Goal: Task Accomplishment & Management: Manage account settings

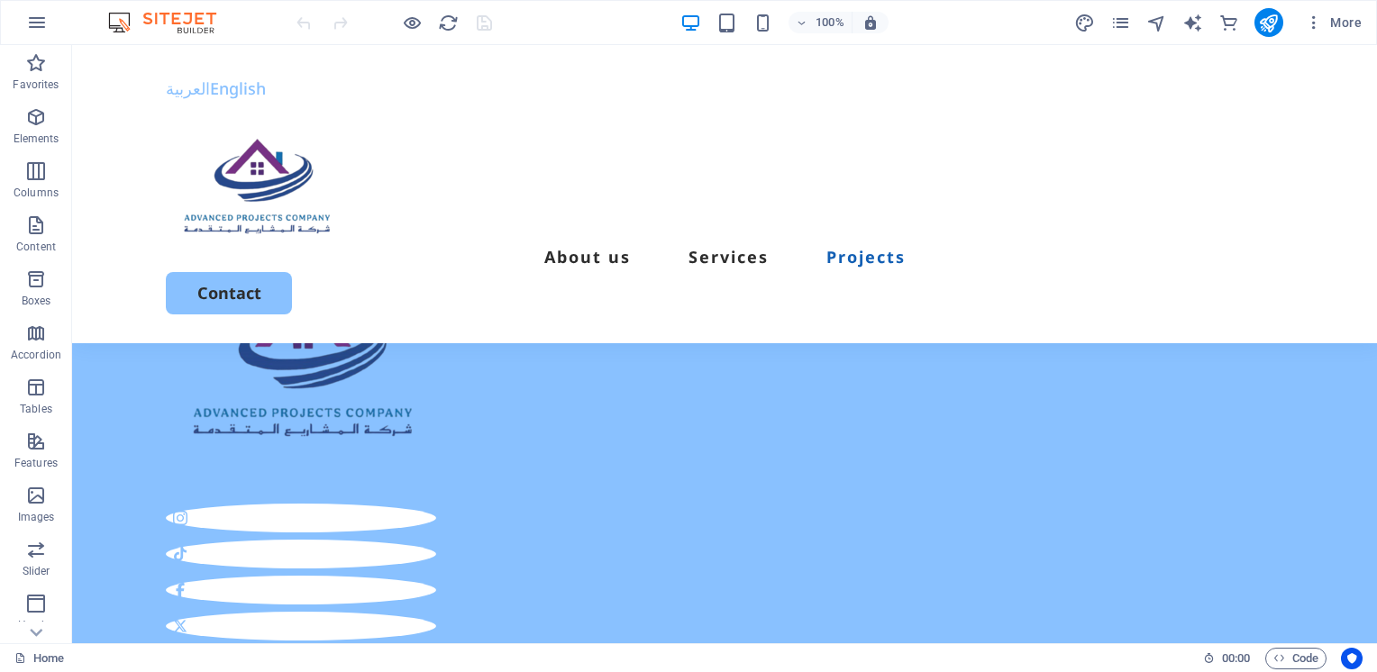
scroll to position [6361, 0]
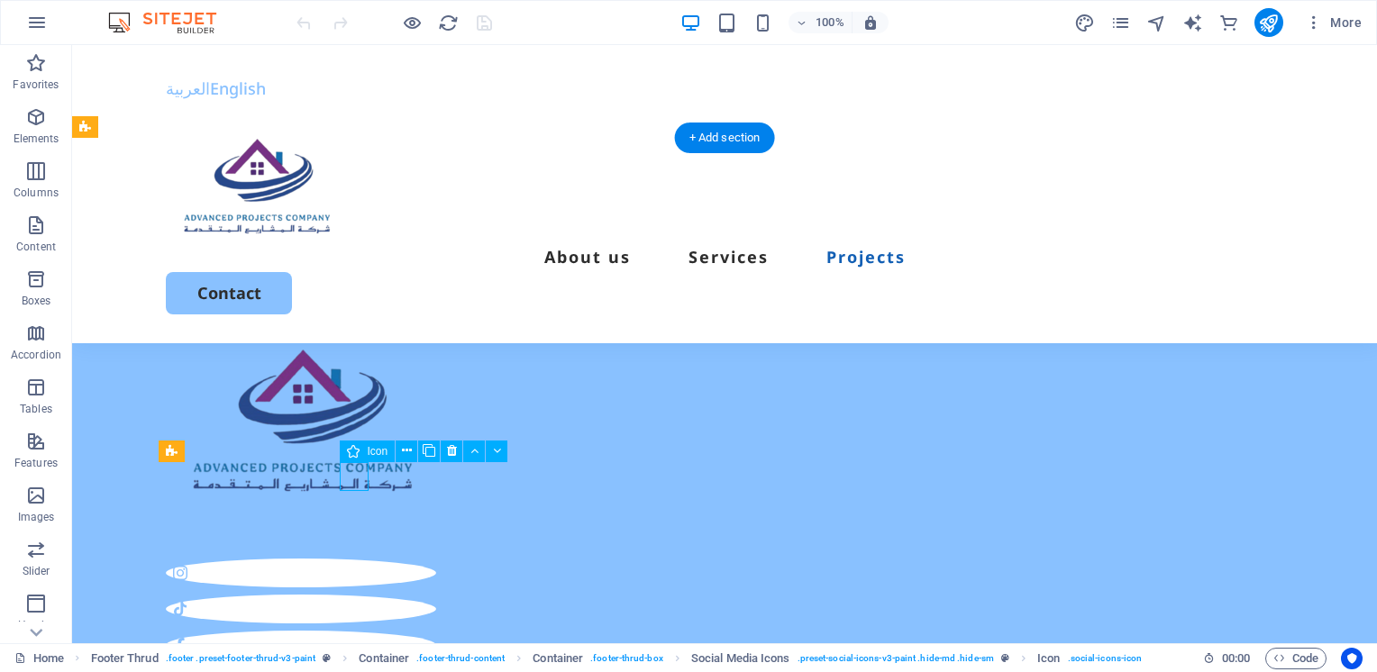
select select "xMidYMid"
select select "px"
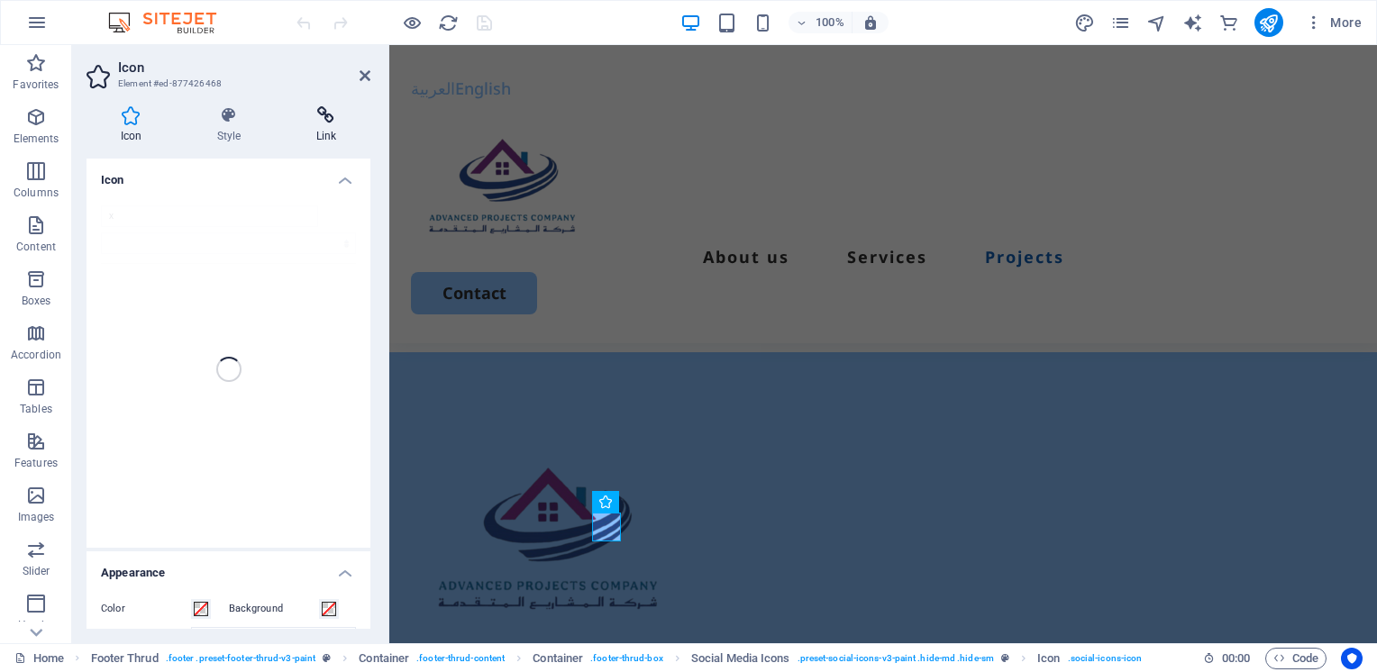
click at [330, 118] on icon at bounding box center [326, 115] width 88 height 18
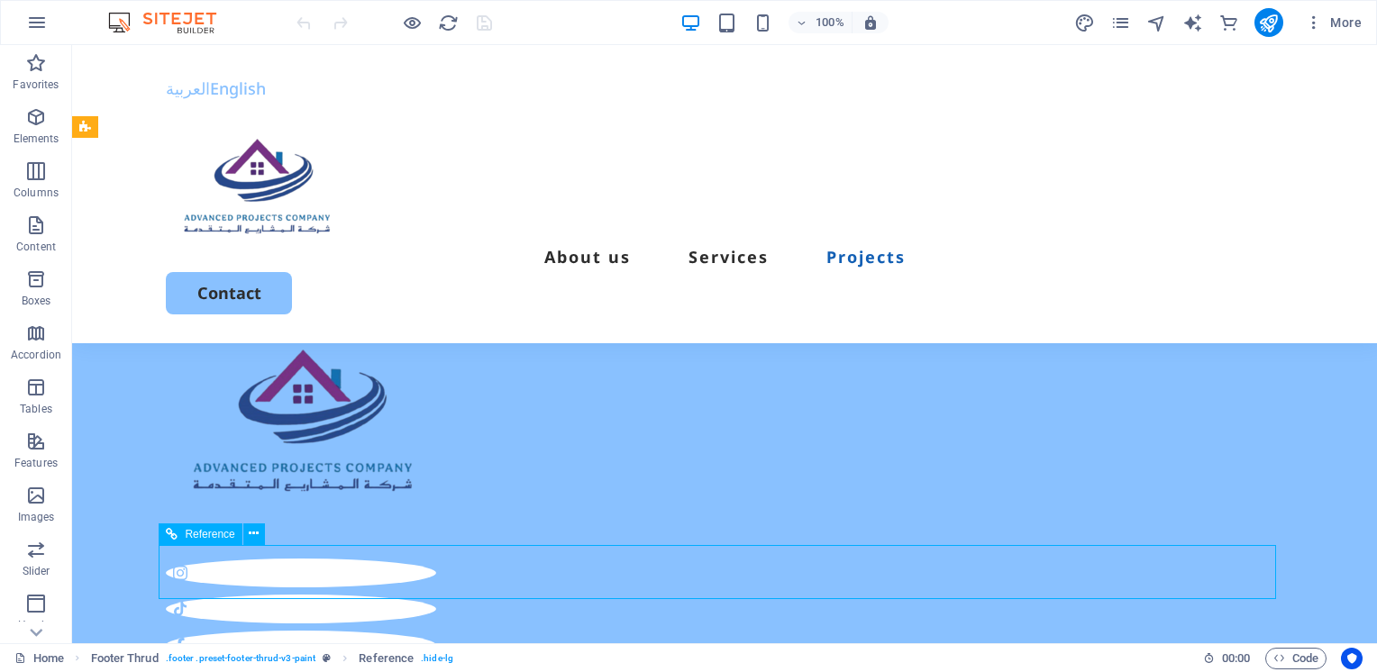
scroll to position [6361, 0]
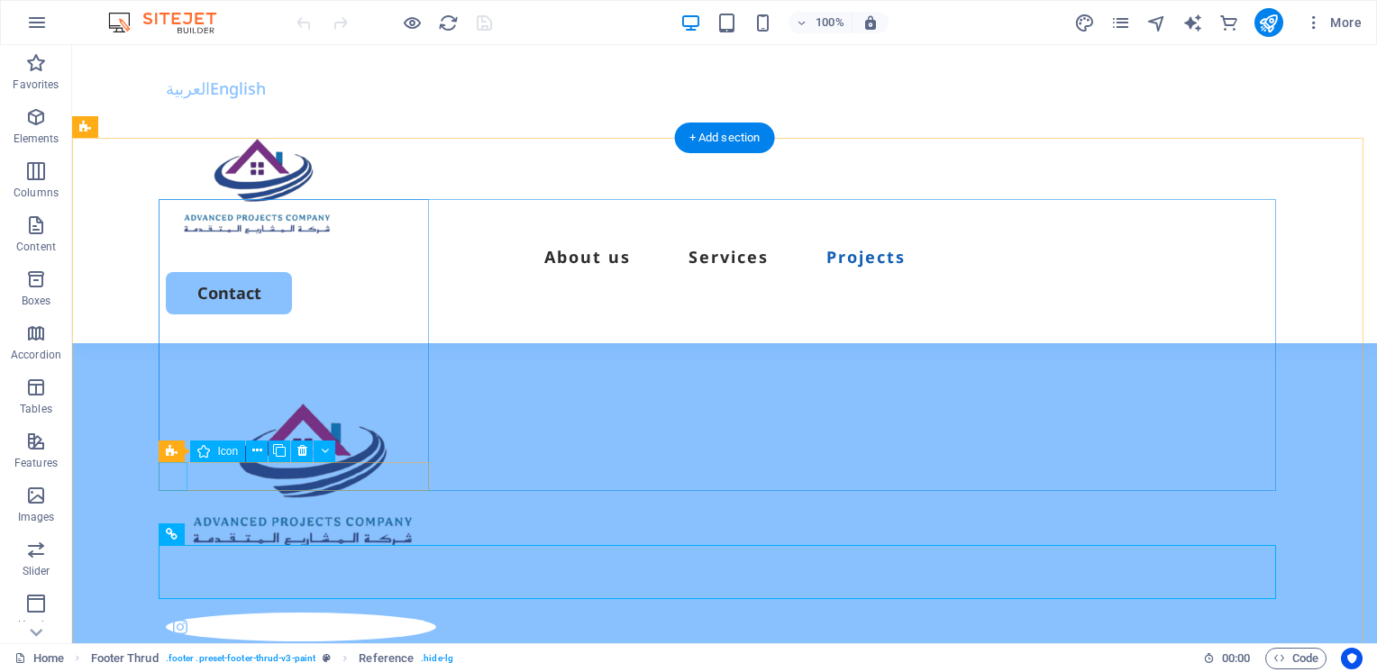
click at [173, 613] on figure at bounding box center [301, 627] width 270 height 29
select select "xMidYMid"
select select "px"
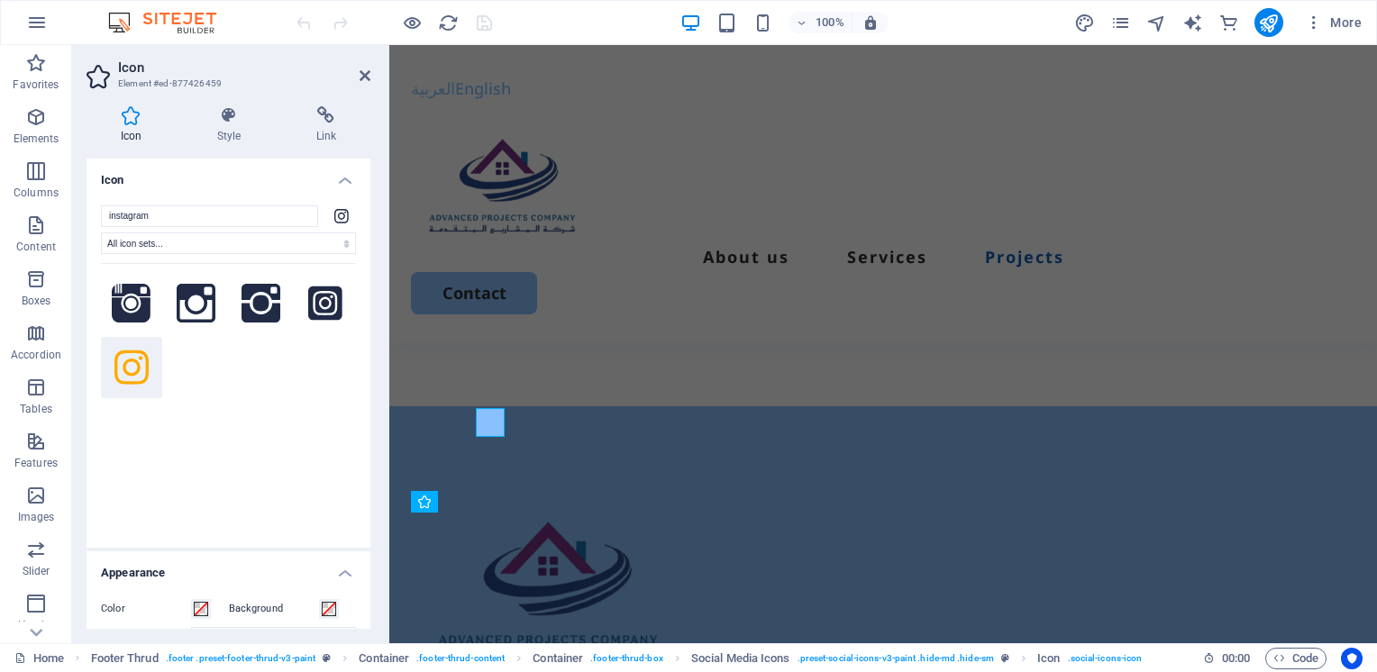
scroll to position [6415, 0]
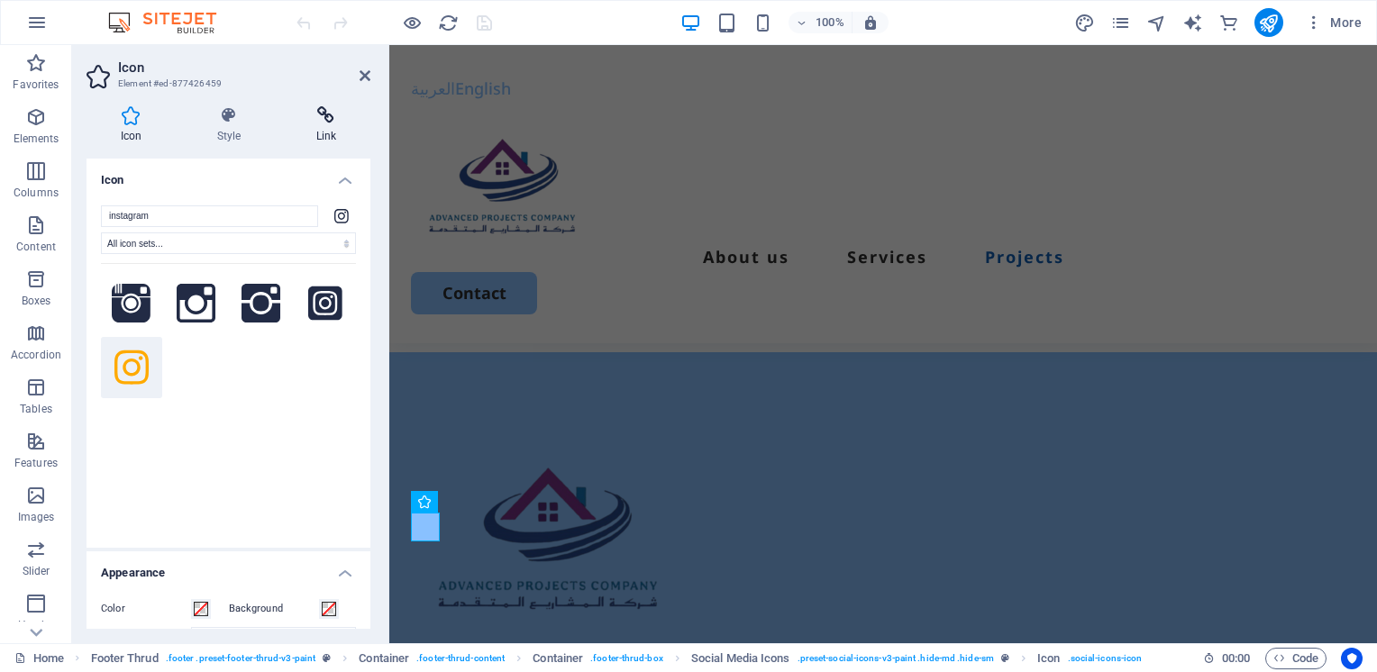
click at [321, 121] on icon at bounding box center [326, 115] width 88 height 18
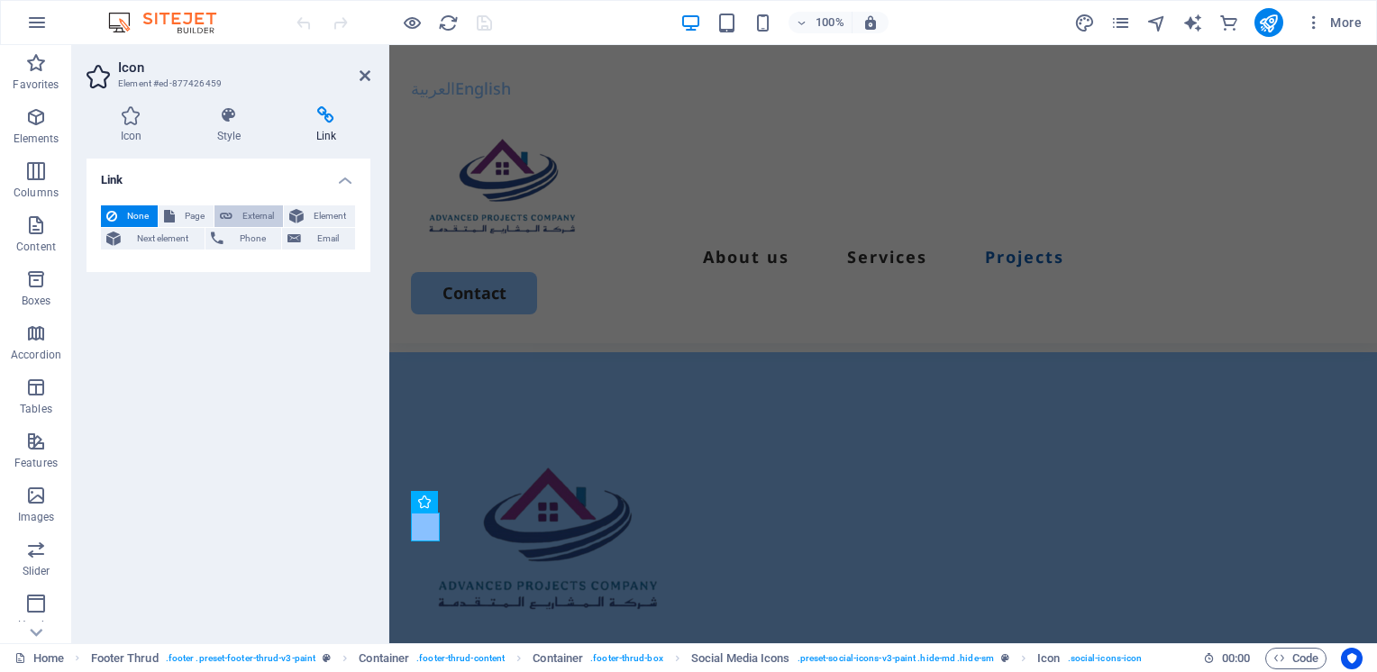
click at [235, 212] on button "External" at bounding box center [248, 216] width 68 height 22
select select "blank"
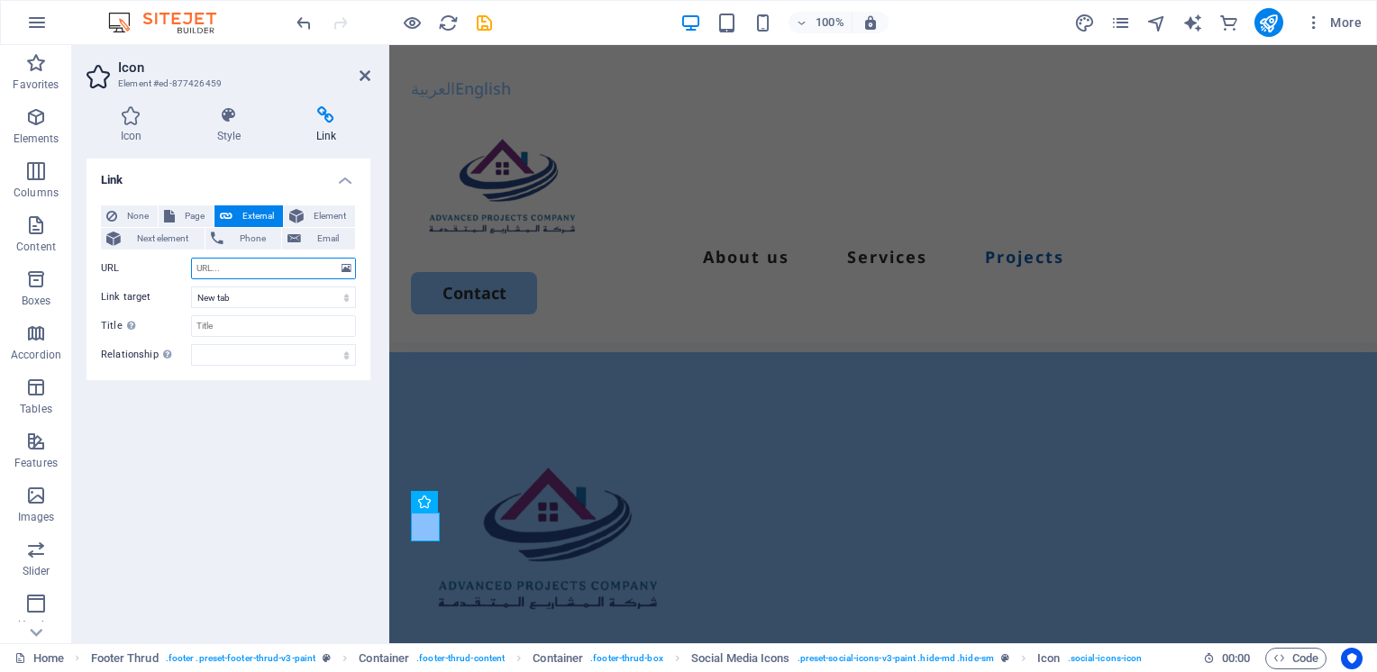
paste input "https://www.instagram.com/a.p.company0?igsh=MW9oYzl1ZG0zcWI0NA%3D%3D&utm_source…"
type input "https://www.instagram.com/a.p.company0?igsh=MW9oYzl1ZG0zcWI0NA%3D%3D&utm_source…"
click at [283, 303] on select "New tab Same tab Overlay" at bounding box center [273, 298] width 165 height 22
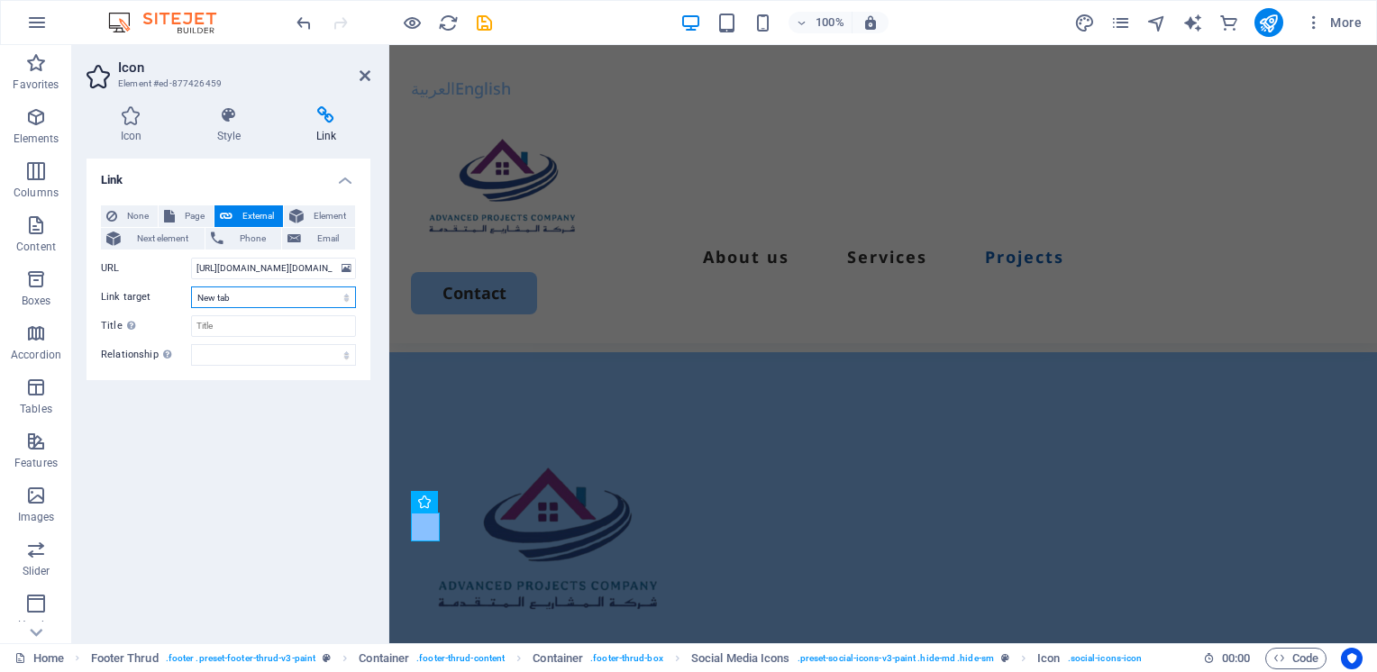
click at [283, 303] on select "New tab Same tab Overlay" at bounding box center [273, 298] width 165 height 22
click at [283, 329] on input "Title Additional link description, should not be the same as the link text. The…" at bounding box center [273, 326] width 165 height 22
click at [296, 388] on div "Link None Page External Element Next element Phone Email Page Home Legal Notice…" at bounding box center [228, 394] width 284 height 470
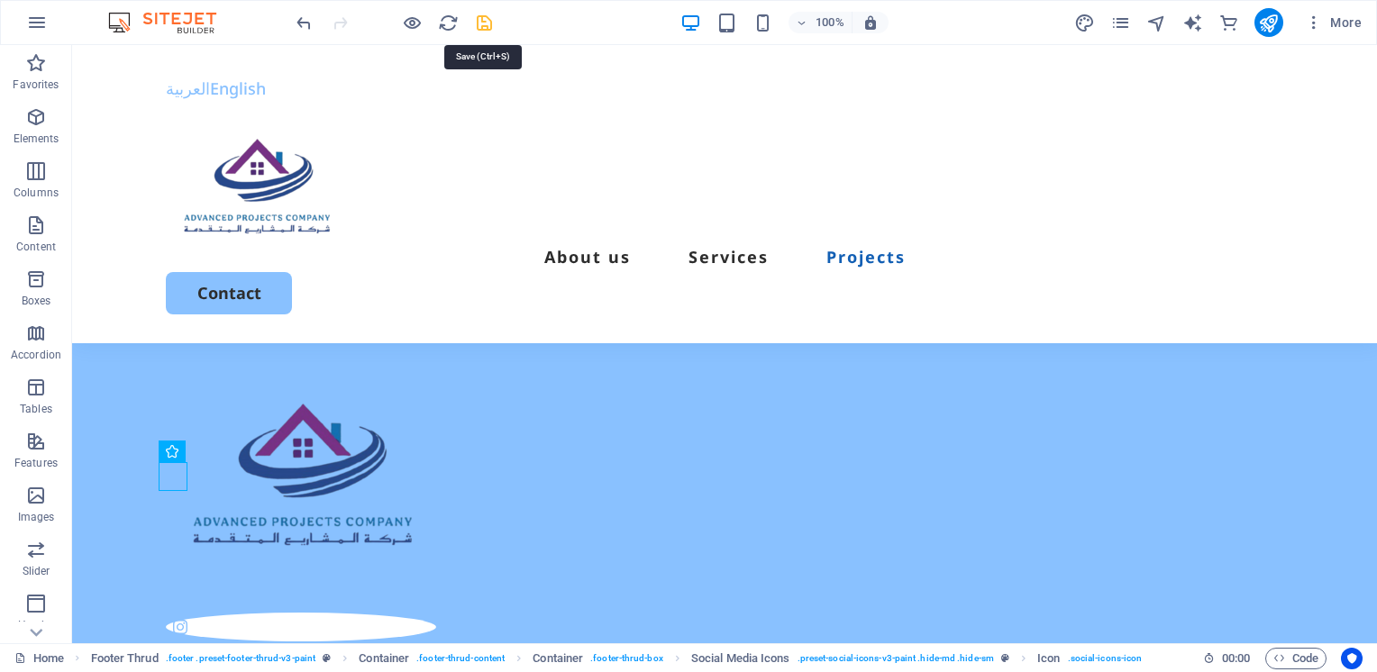
click at [479, 26] on icon "save" at bounding box center [484, 23] width 21 height 21
checkbox input "false"
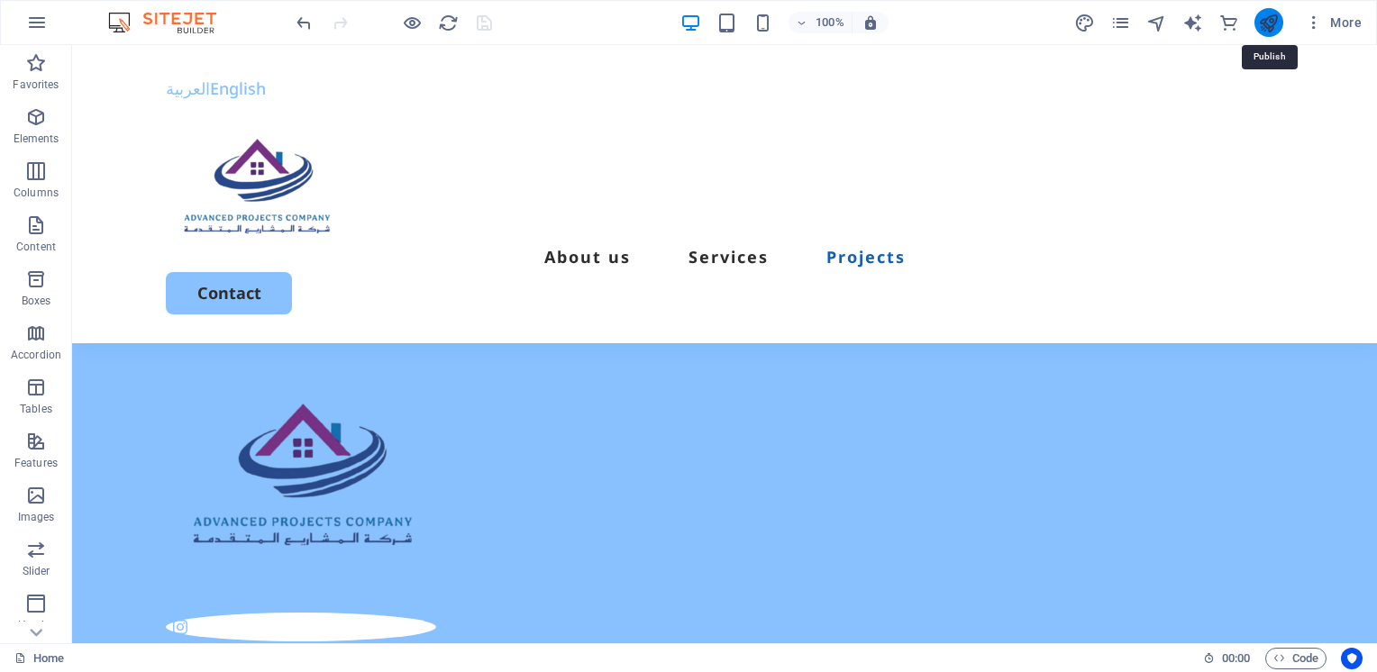
click at [1261, 27] on icon "publish" at bounding box center [1268, 23] width 21 height 21
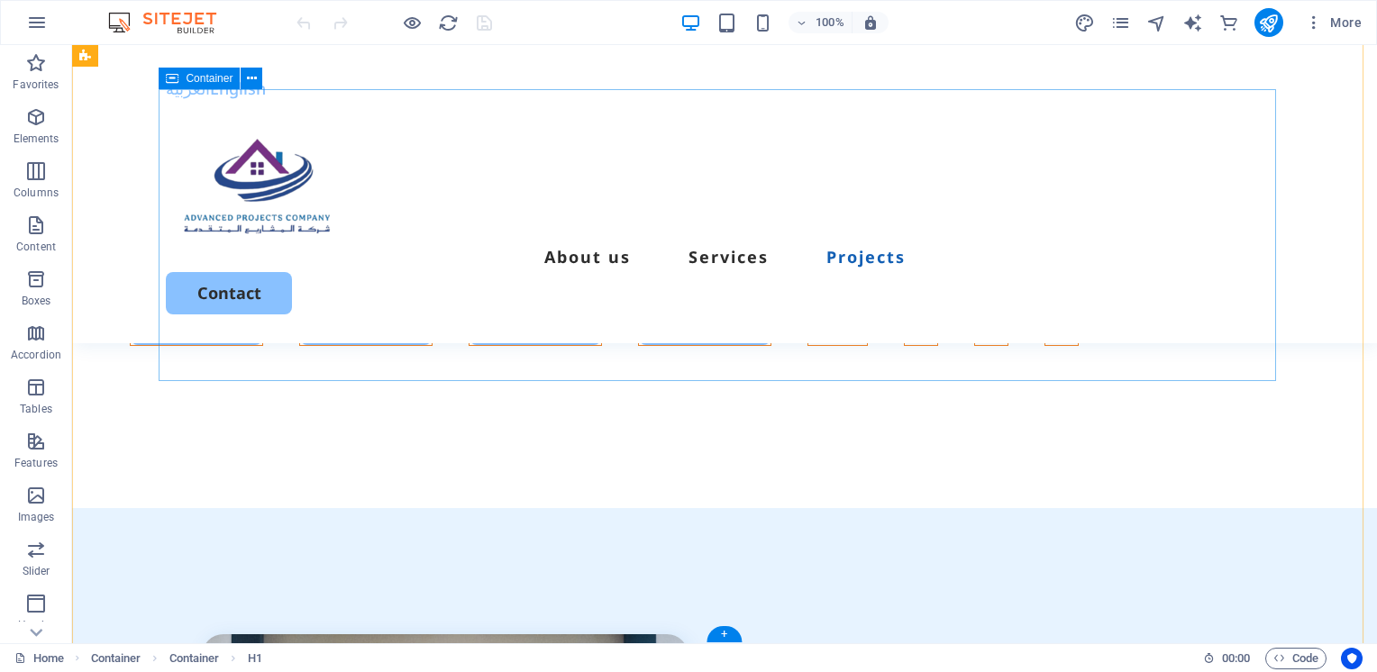
scroll to position [6470, 0]
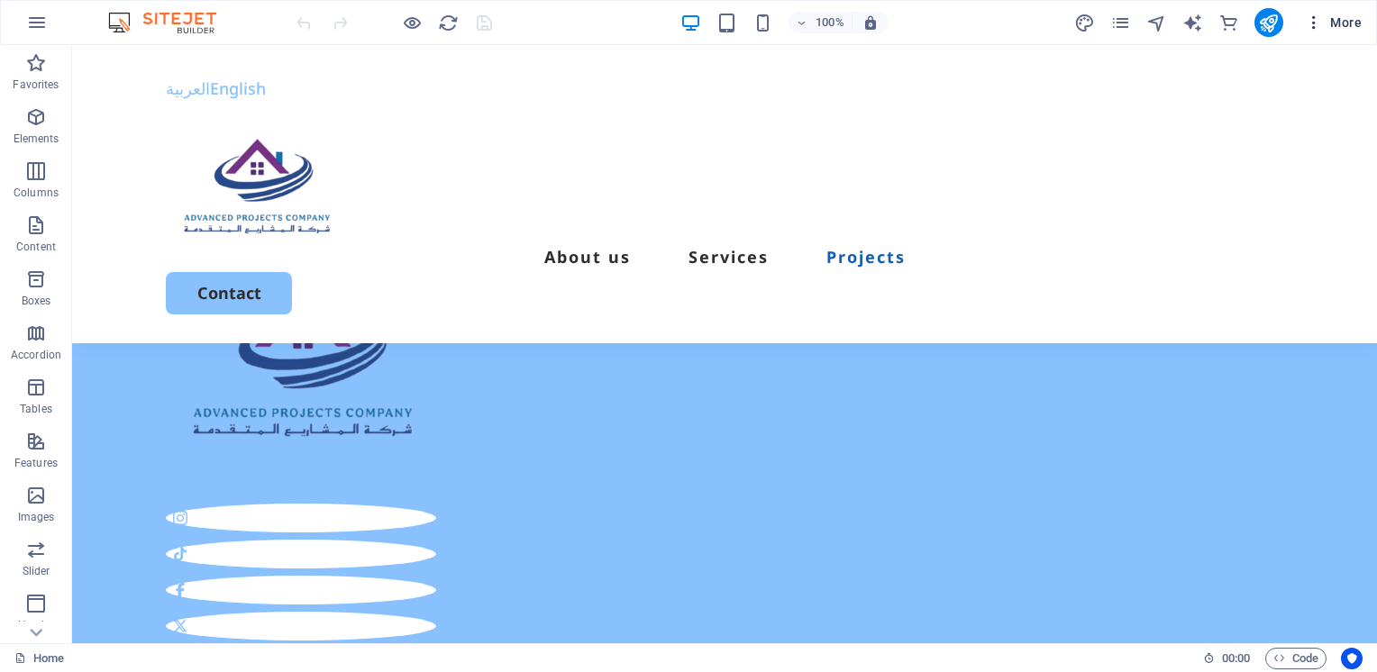
click at [1345, 31] on span "More" at bounding box center [1333, 23] width 57 height 18
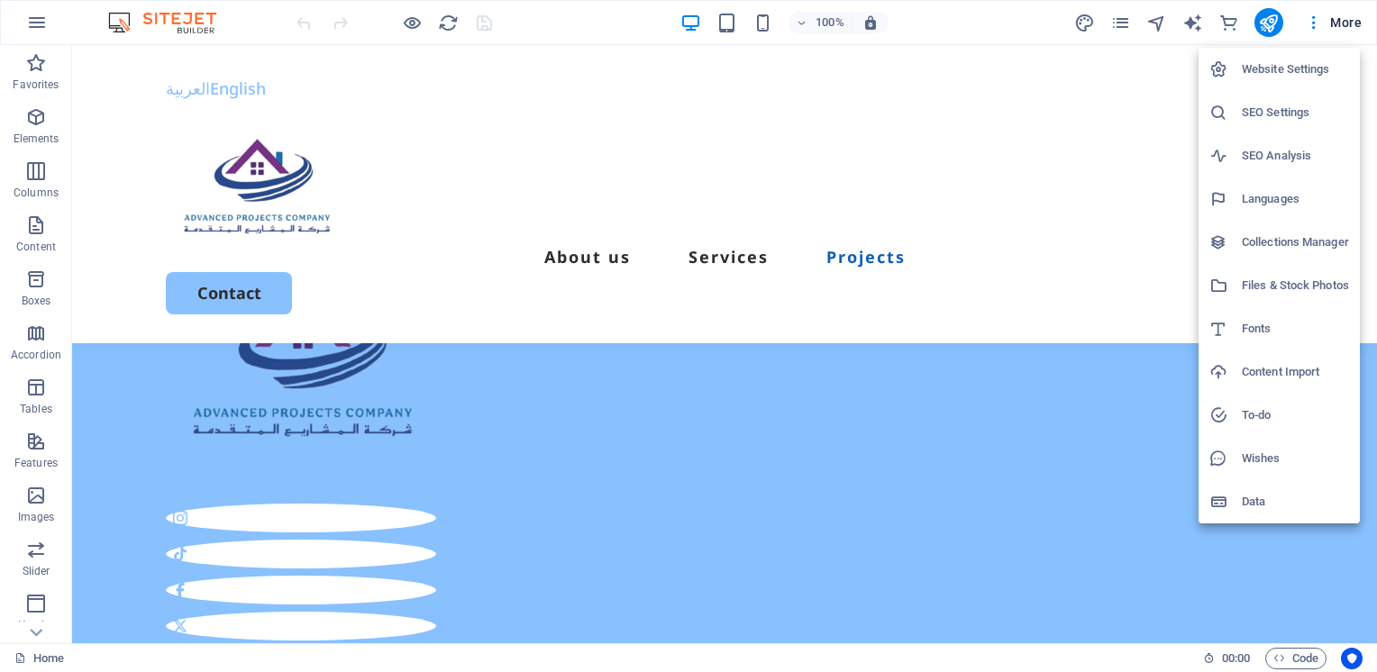
click at [1286, 73] on h6 "Website Settings" at bounding box center [1295, 70] width 107 height 22
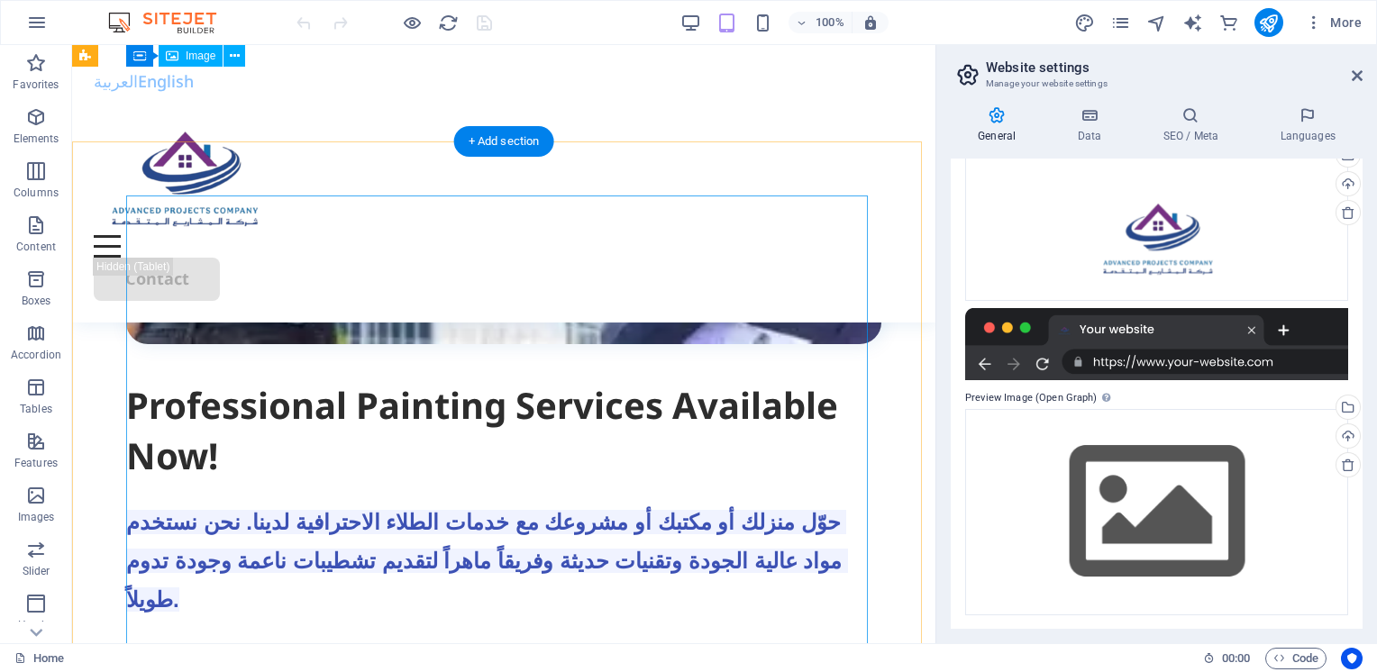
scroll to position [691, 0]
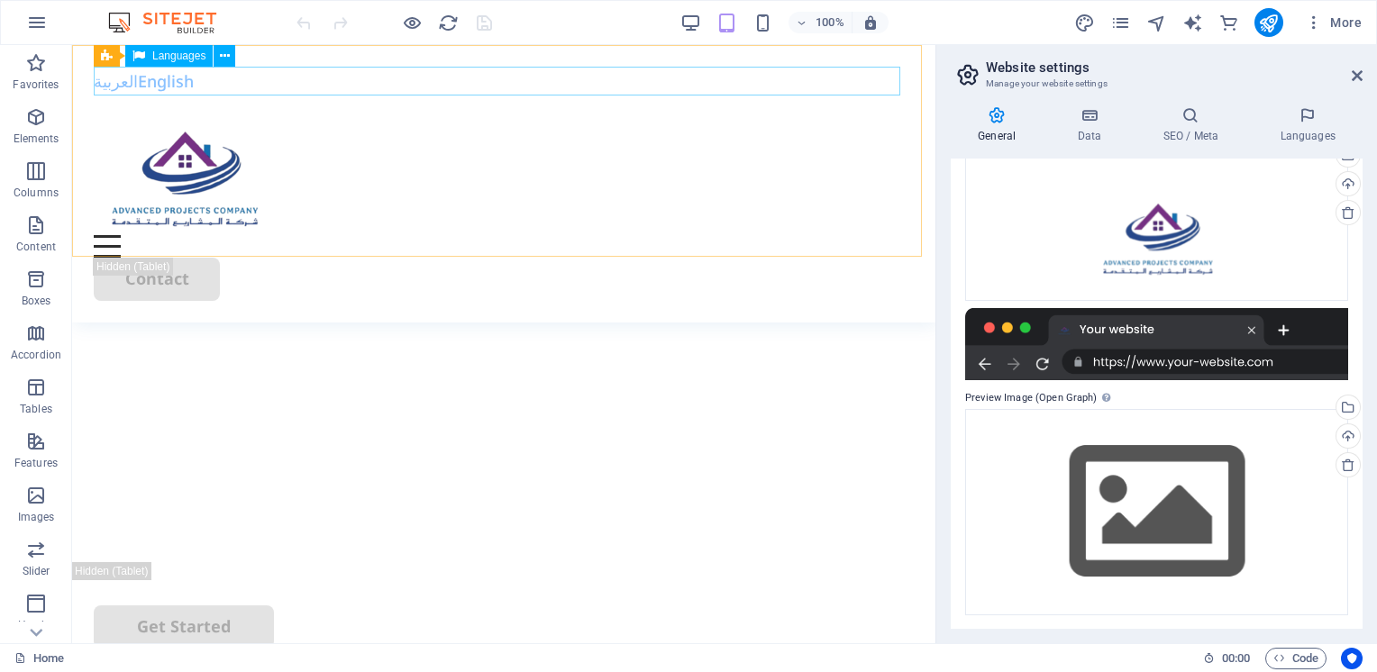
click at [116, 81] on div "العربية English" at bounding box center [504, 81] width 820 height 29
click at [161, 77] on div "العربية English" at bounding box center [504, 81] width 820 height 29
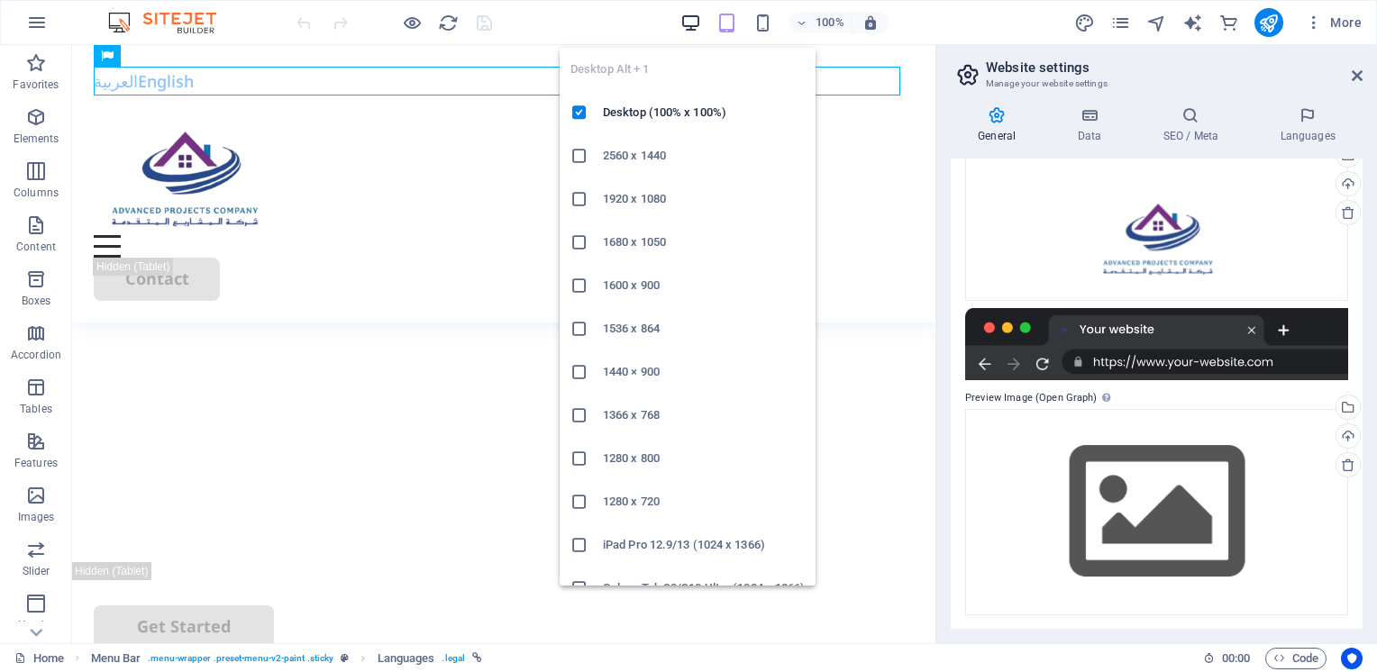
click at [681, 25] on icon "button" at bounding box center [690, 23] width 21 height 21
click at [690, 17] on icon "button" at bounding box center [690, 23] width 21 height 21
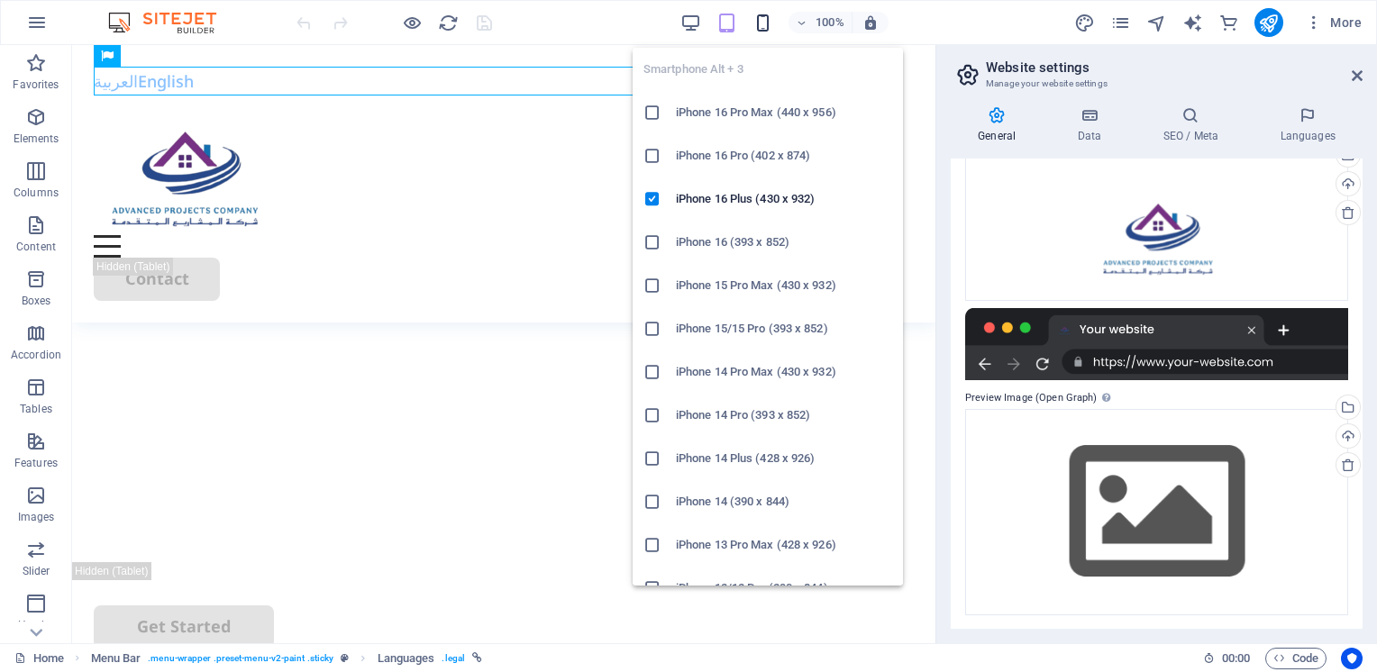
click at [756, 22] on icon "button" at bounding box center [762, 23] width 21 height 21
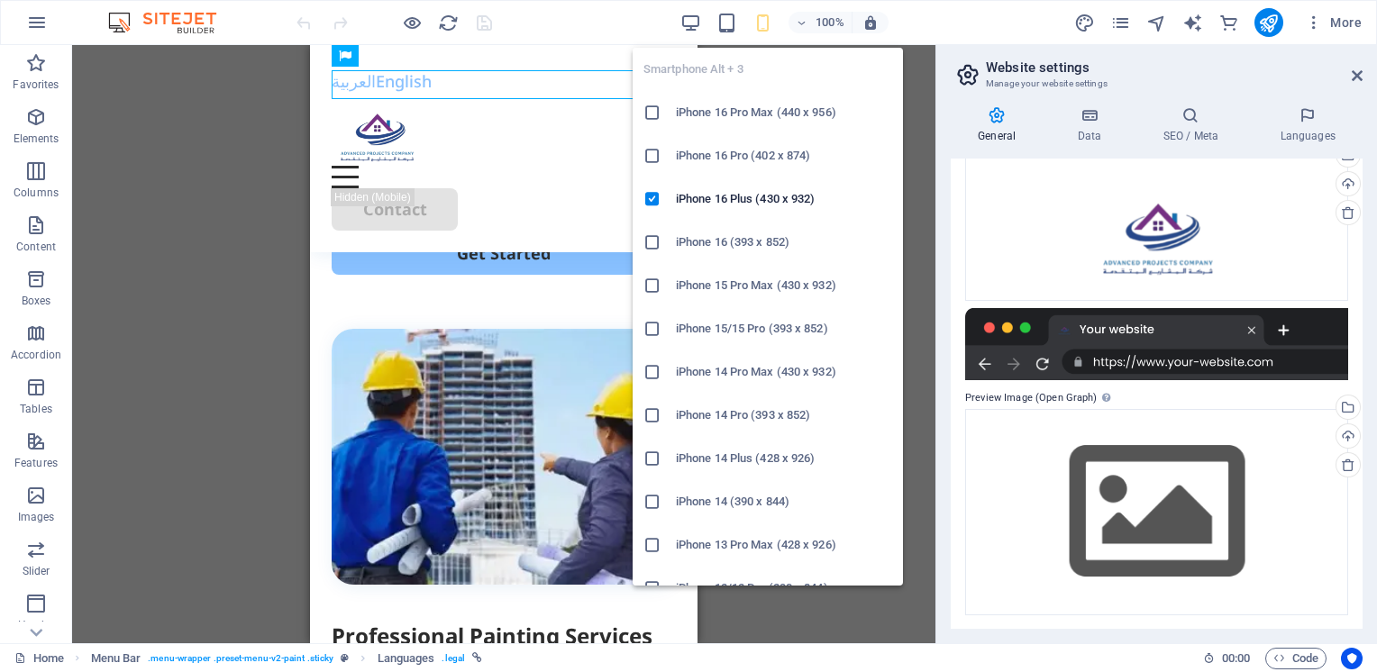
scroll to position [622, 0]
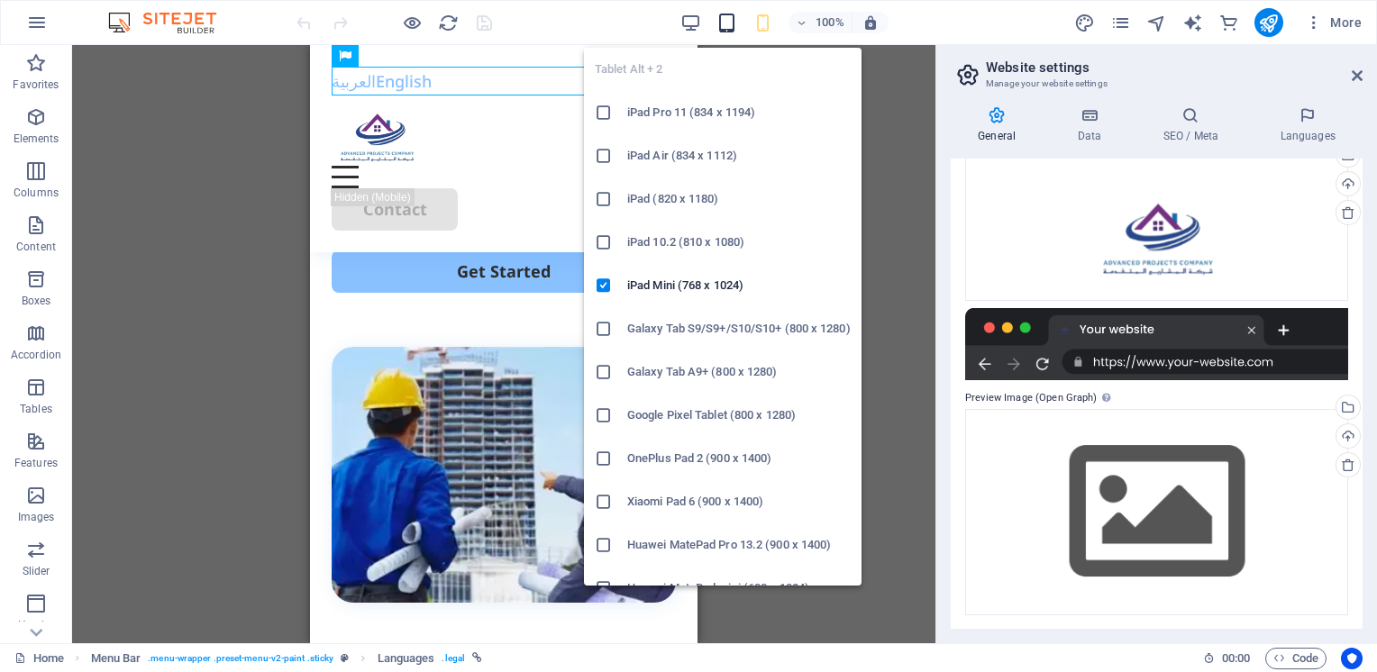
click at [733, 24] on icon "button" at bounding box center [726, 23] width 21 height 21
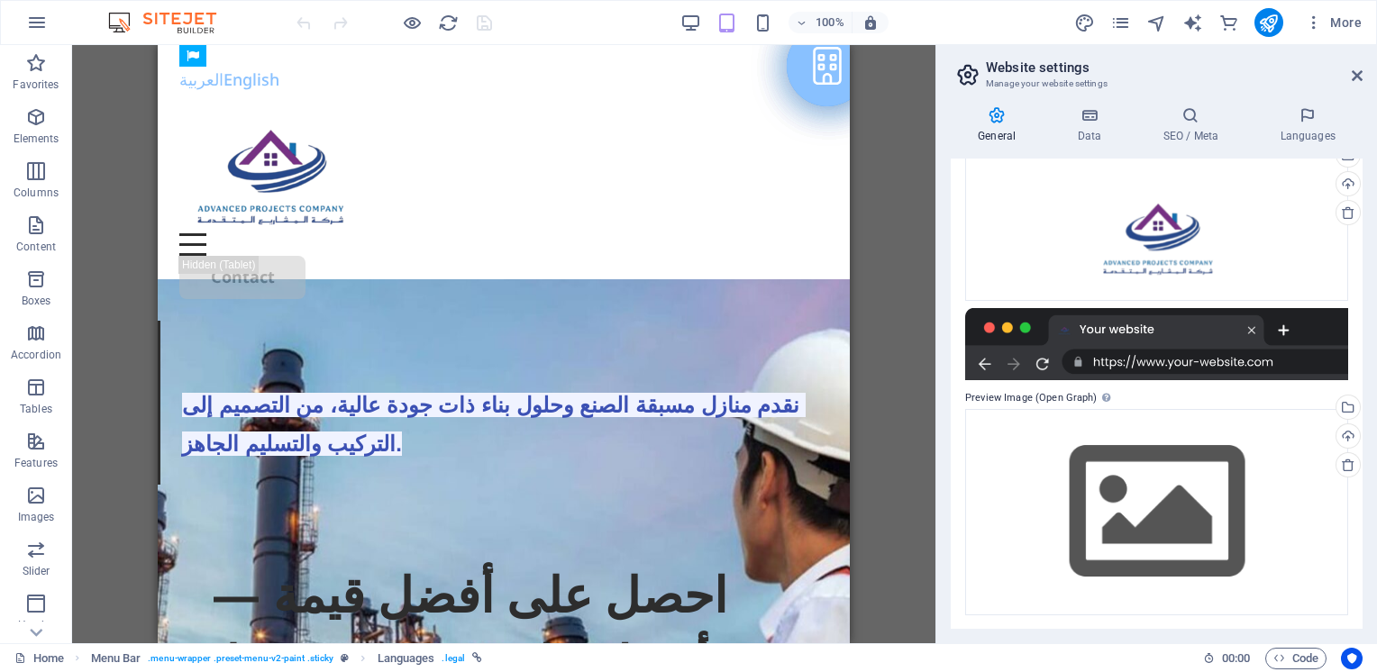
scroll to position [0, 0]
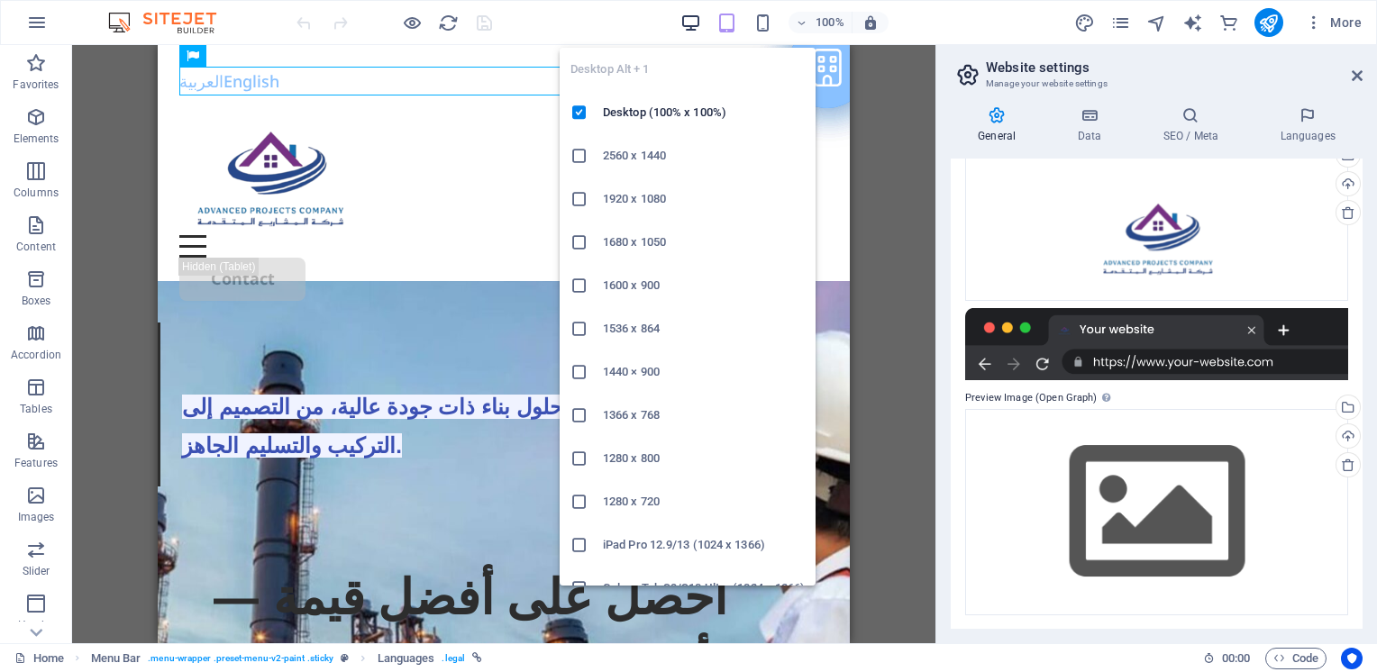
click at [686, 16] on icon "button" at bounding box center [690, 23] width 21 height 21
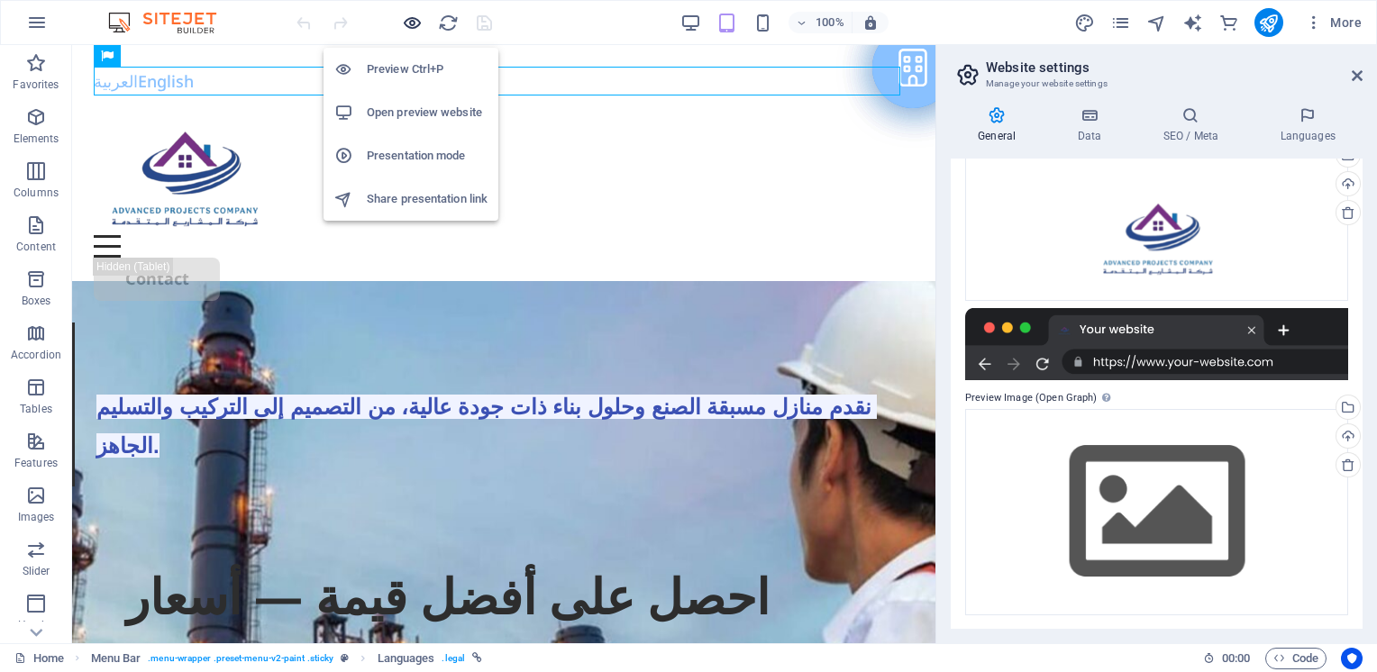
click at [418, 13] on icon "button" at bounding box center [412, 23] width 21 height 21
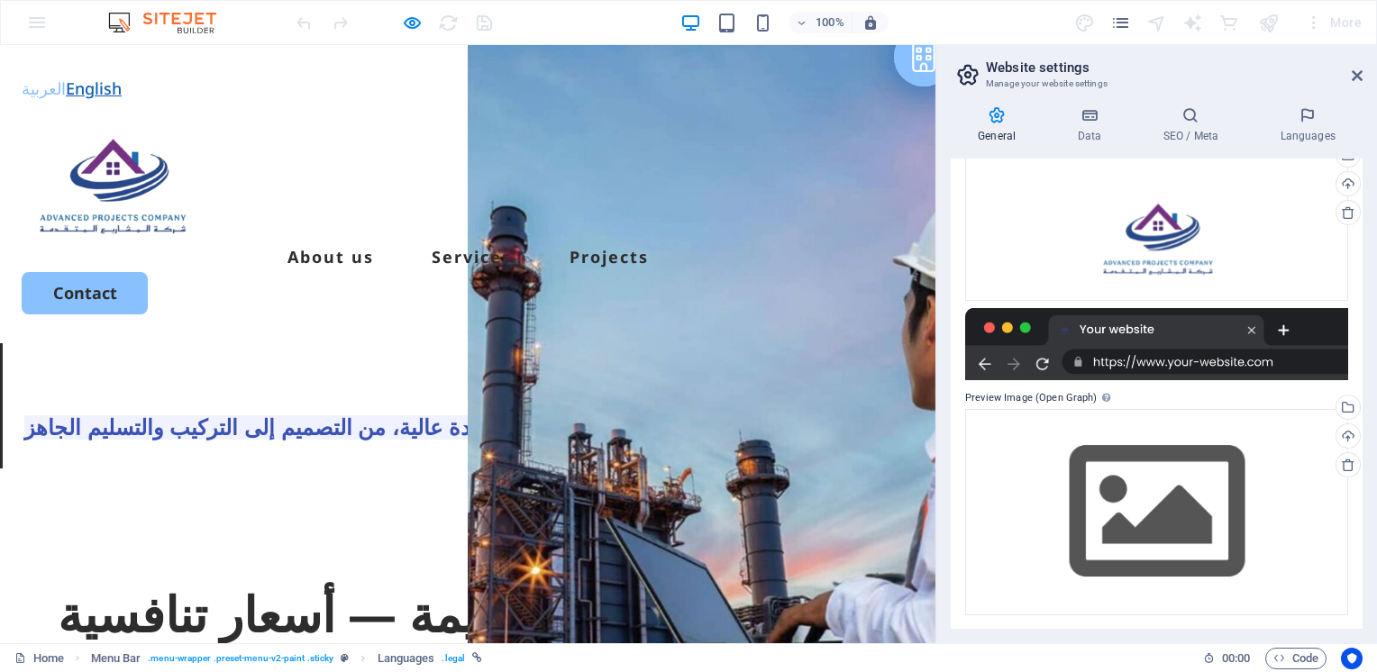
click at [72, 88] on link "English" at bounding box center [94, 88] width 56 height 22
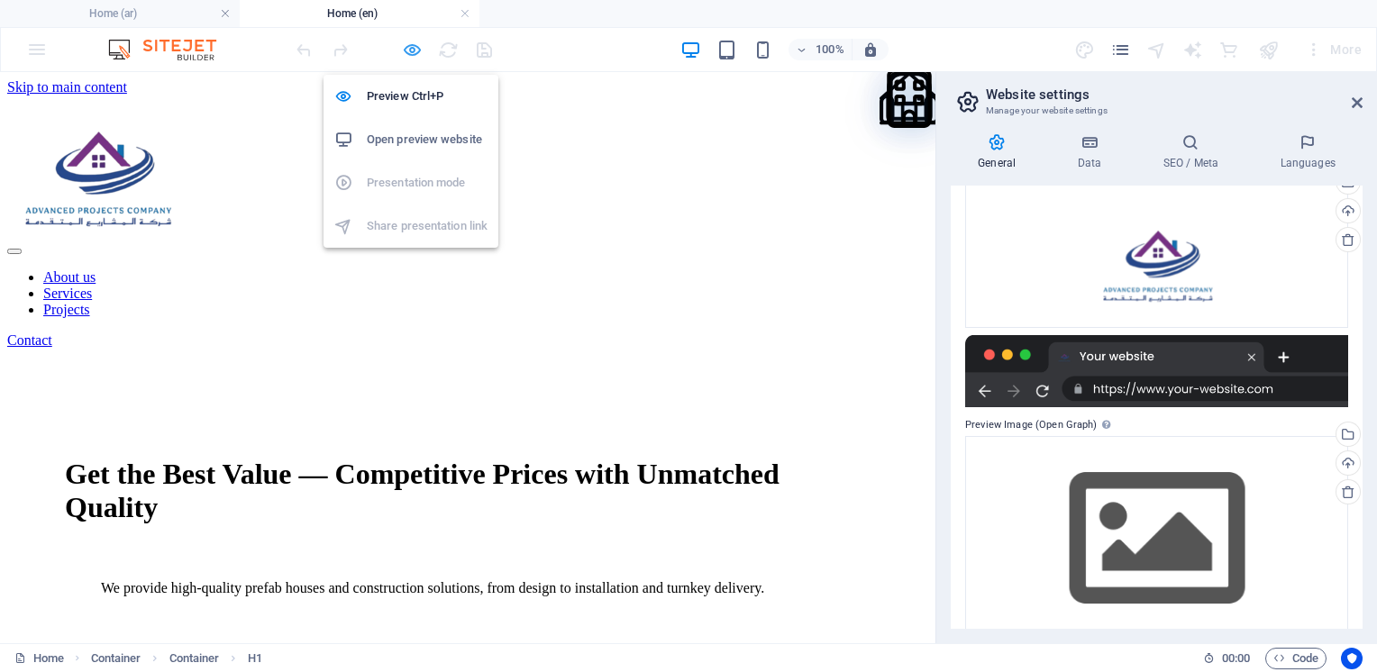
click at [411, 50] on icon "button" at bounding box center [412, 50] width 21 height 21
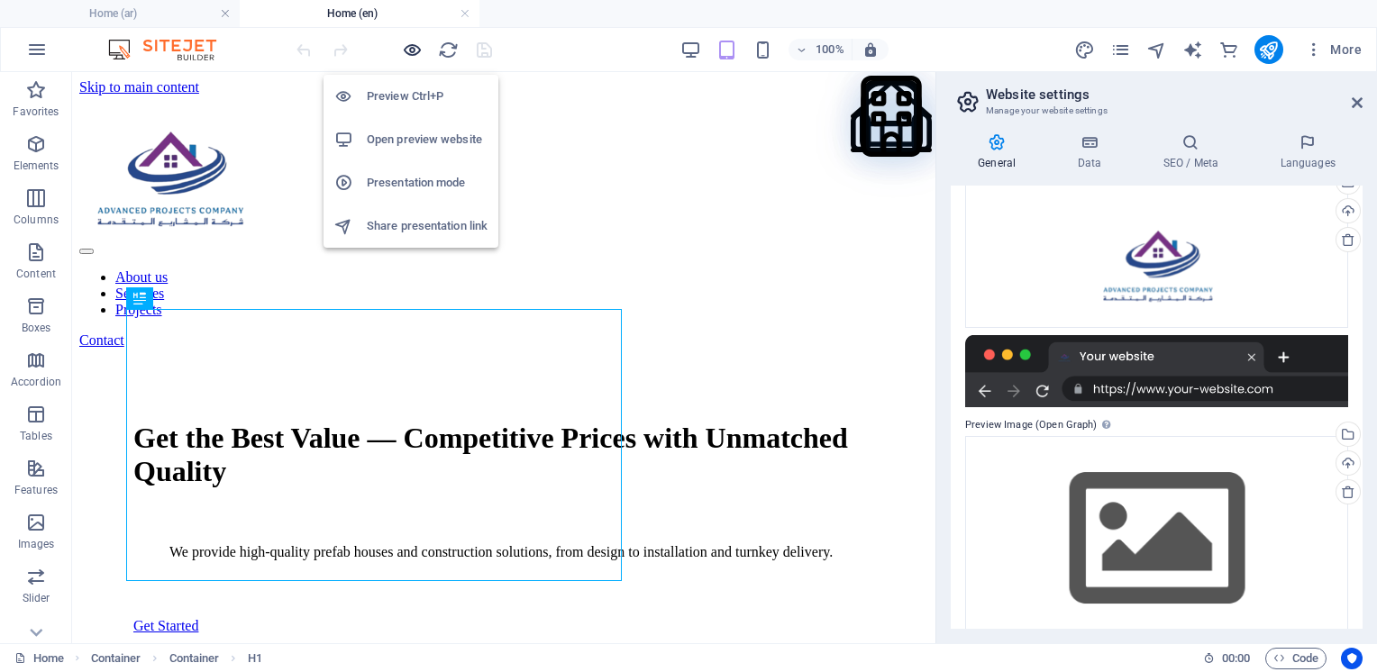
click at [409, 50] on icon "button" at bounding box center [412, 50] width 21 height 21
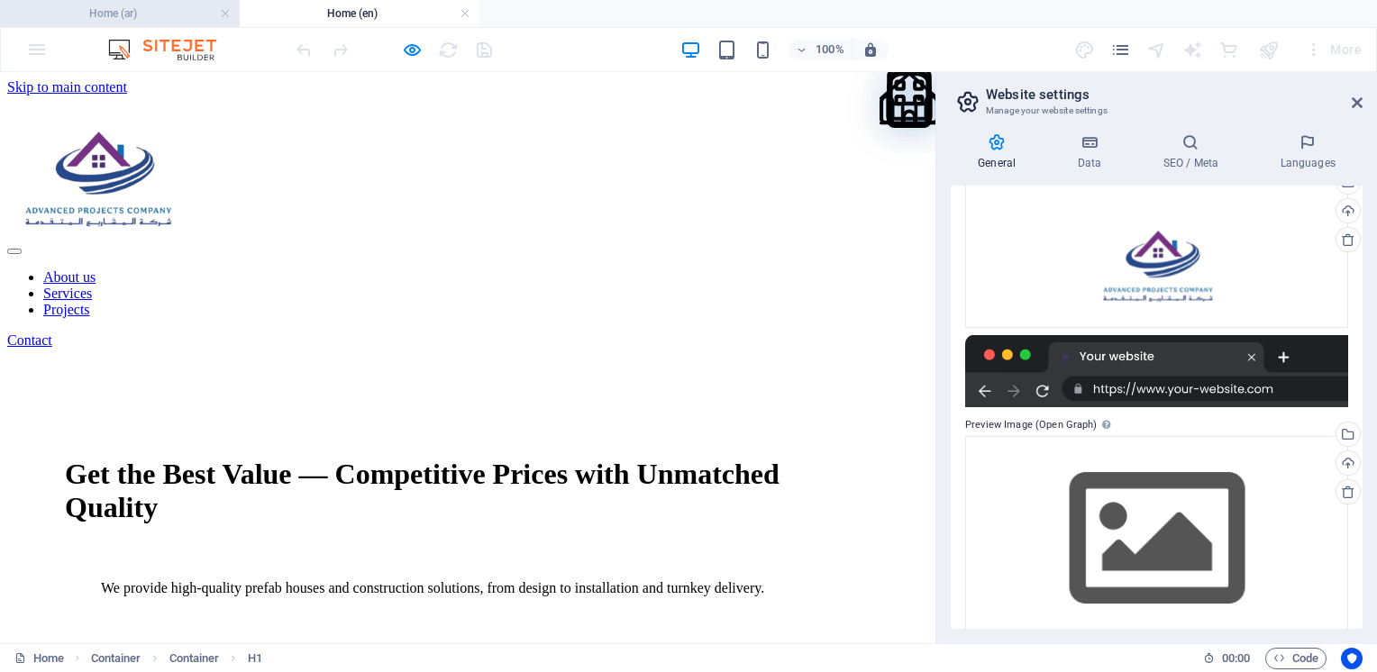
click at [204, 16] on h4 "Home (ar)" at bounding box center [120, 14] width 240 height 20
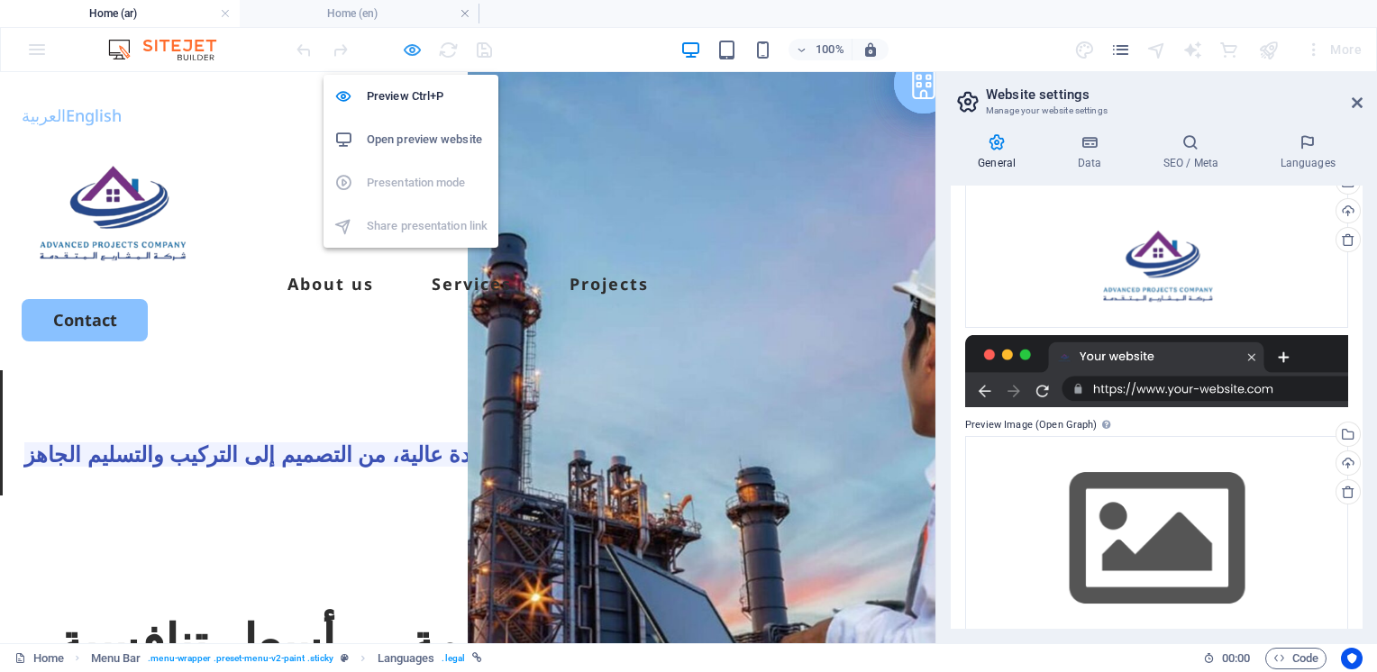
click at [418, 49] on icon "button" at bounding box center [412, 50] width 21 height 21
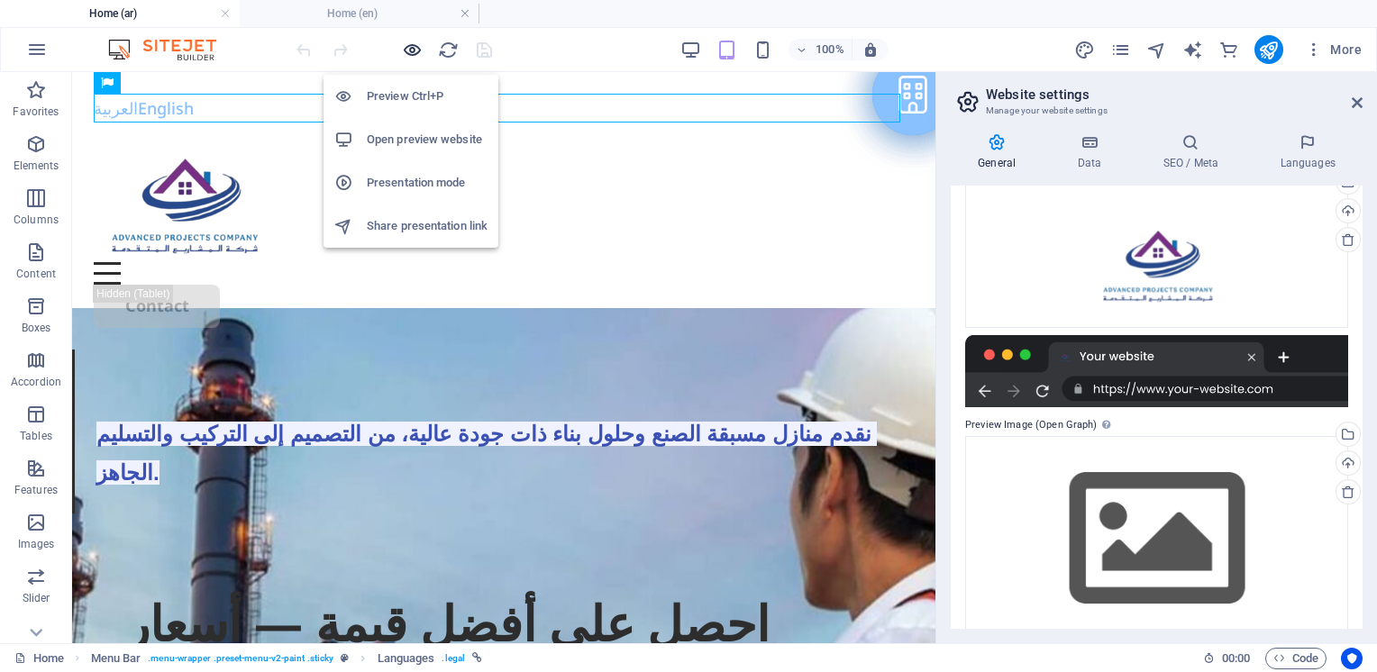
click at [418, 49] on icon "button" at bounding box center [412, 50] width 21 height 21
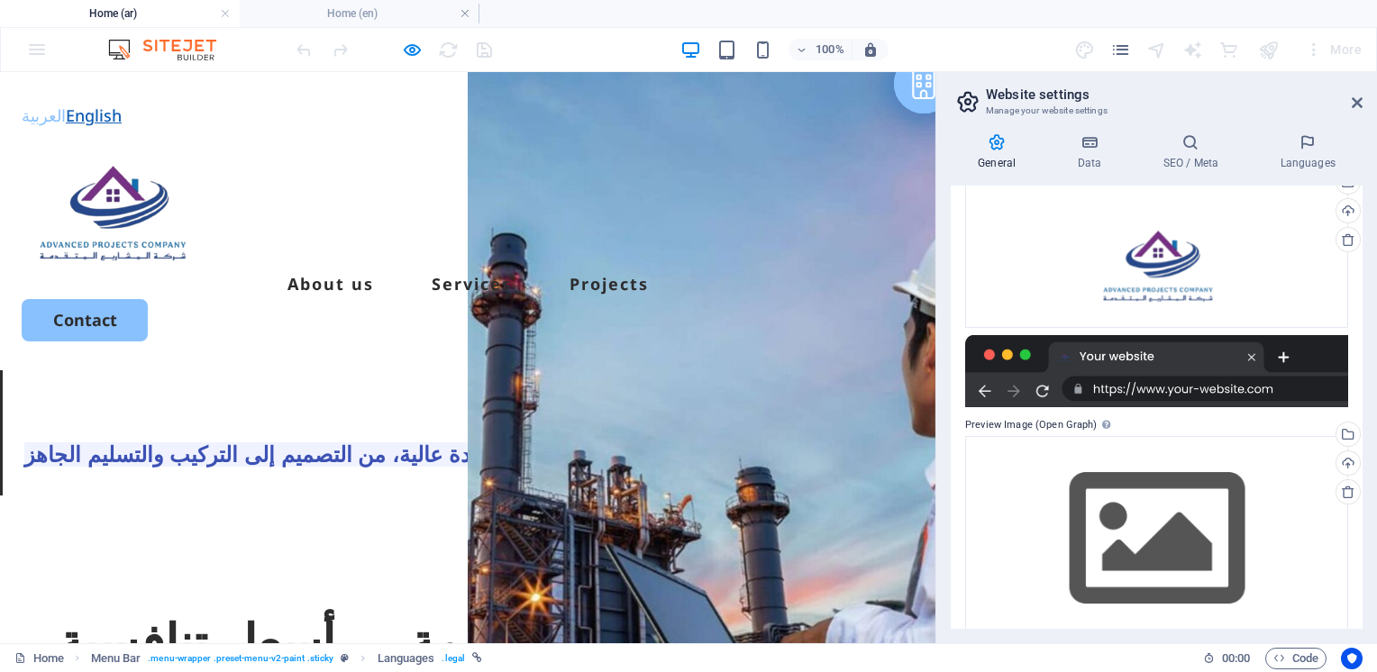
click at [98, 116] on link "English" at bounding box center [94, 116] width 56 height 22
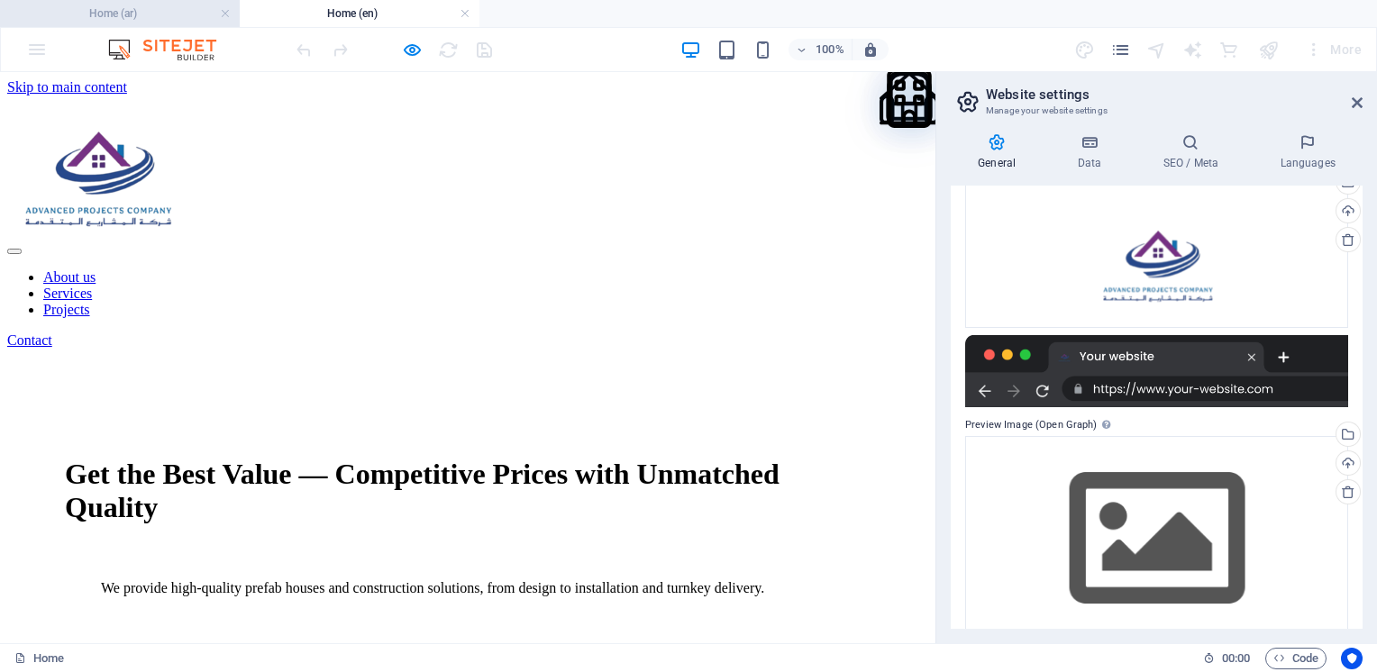
click at [145, 20] on h4 "Home (ar)" at bounding box center [120, 14] width 240 height 20
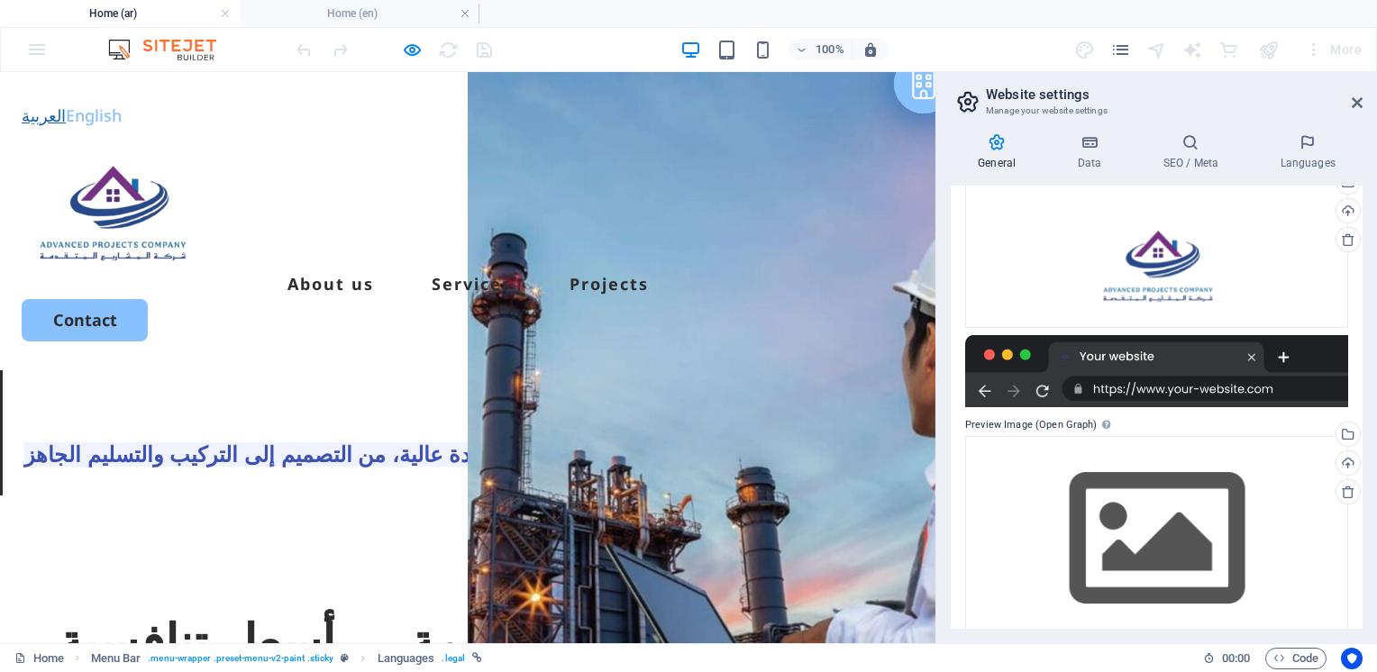
click at [38, 117] on link "العربية" at bounding box center [44, 116] width 44 height 22
click at [40, 117] on link "العربية" at bounding box center [44, 116] width 44 height 22
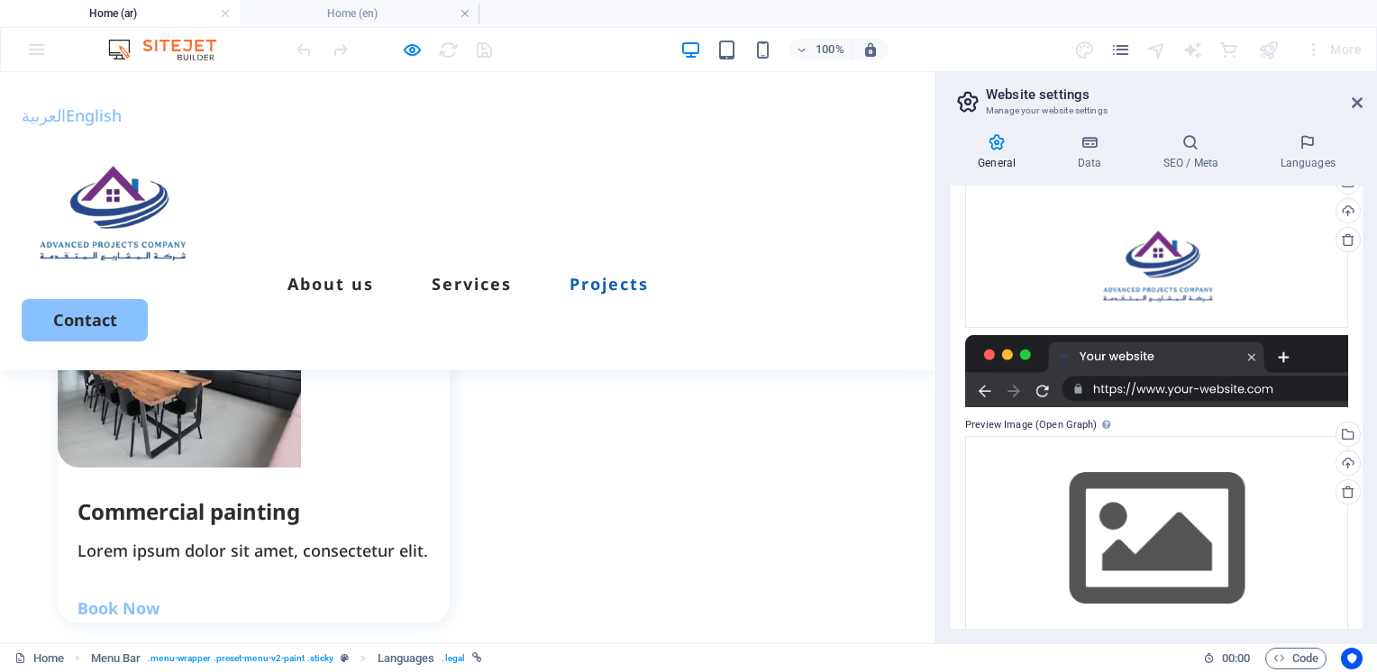
scroll to position [5009, 0]
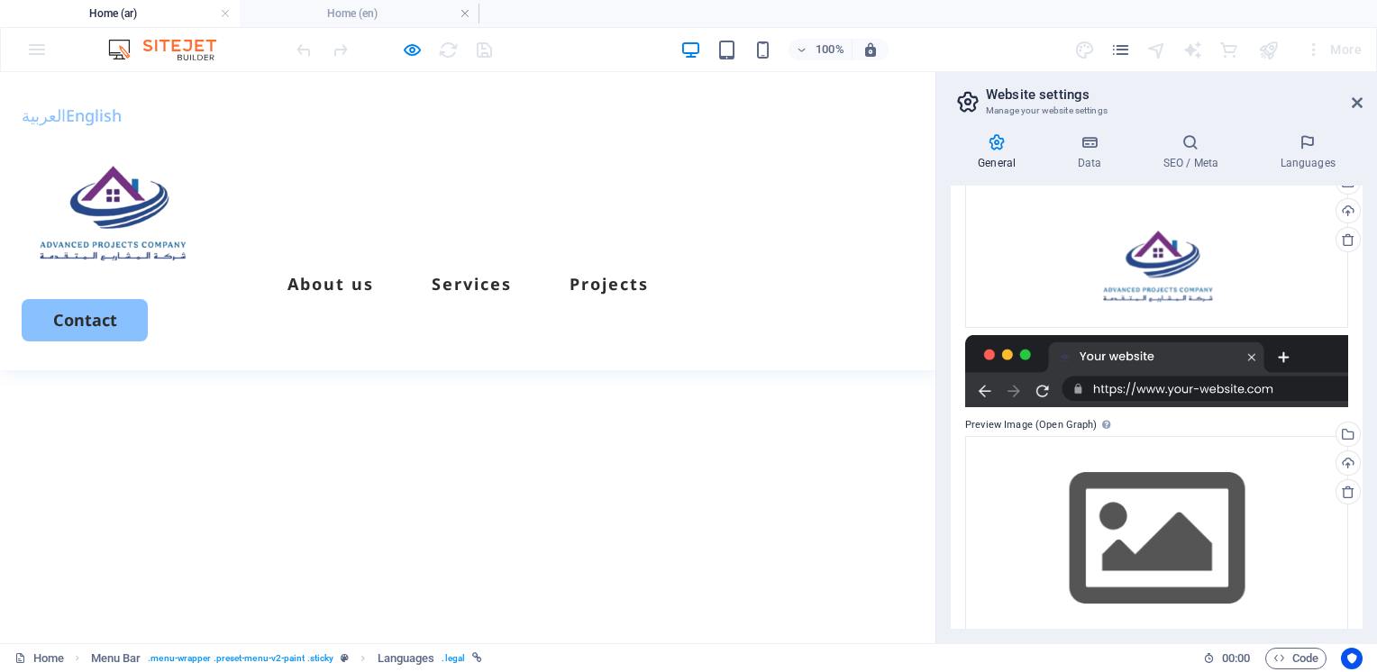
scroll to position [0, 0]
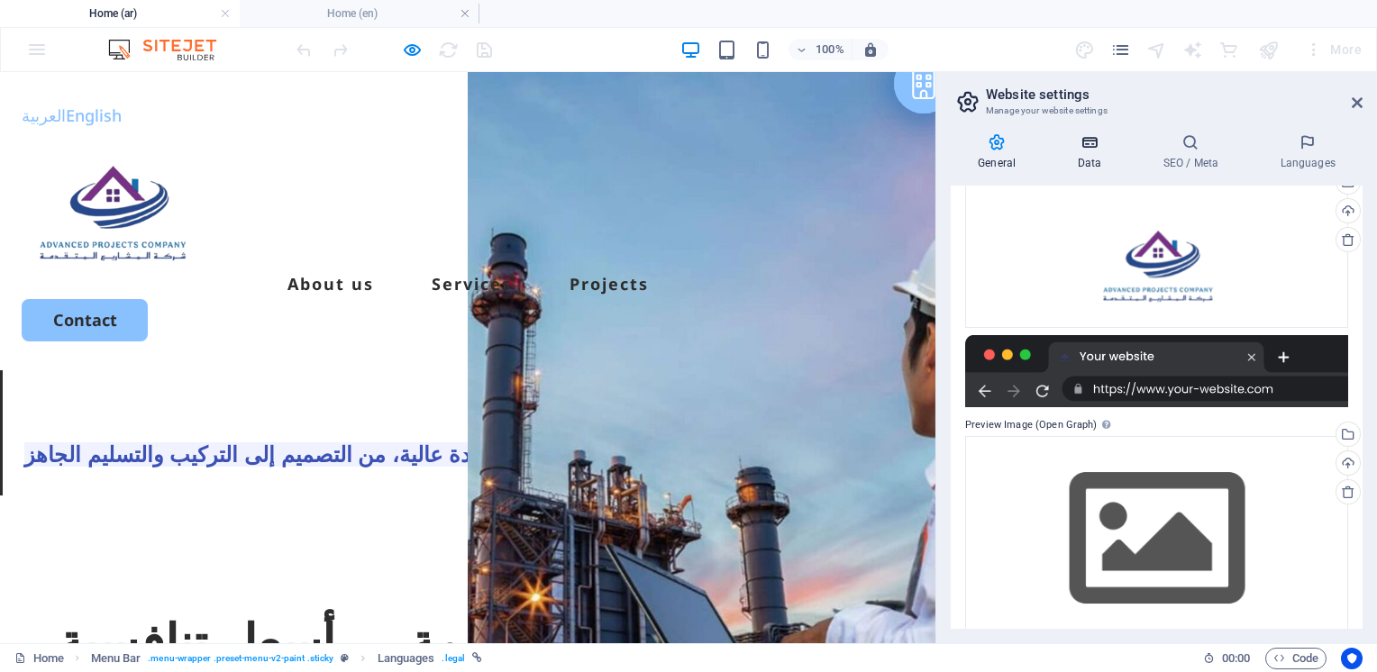
drag, startPoint x: 1063, startPoint y: 130, endPoint x: 1083, endPoint y: 149, distance: 27.4
click at [1070, 139] on div "General Data SEO / Meta Languages Website name apico.sa Logo Drag files here, c…" at bounding box center [1156, 381] width 441 height 524
click at [1085, 153] on h4 "Data" at bounding box center [1093, 152] width 86 height 38
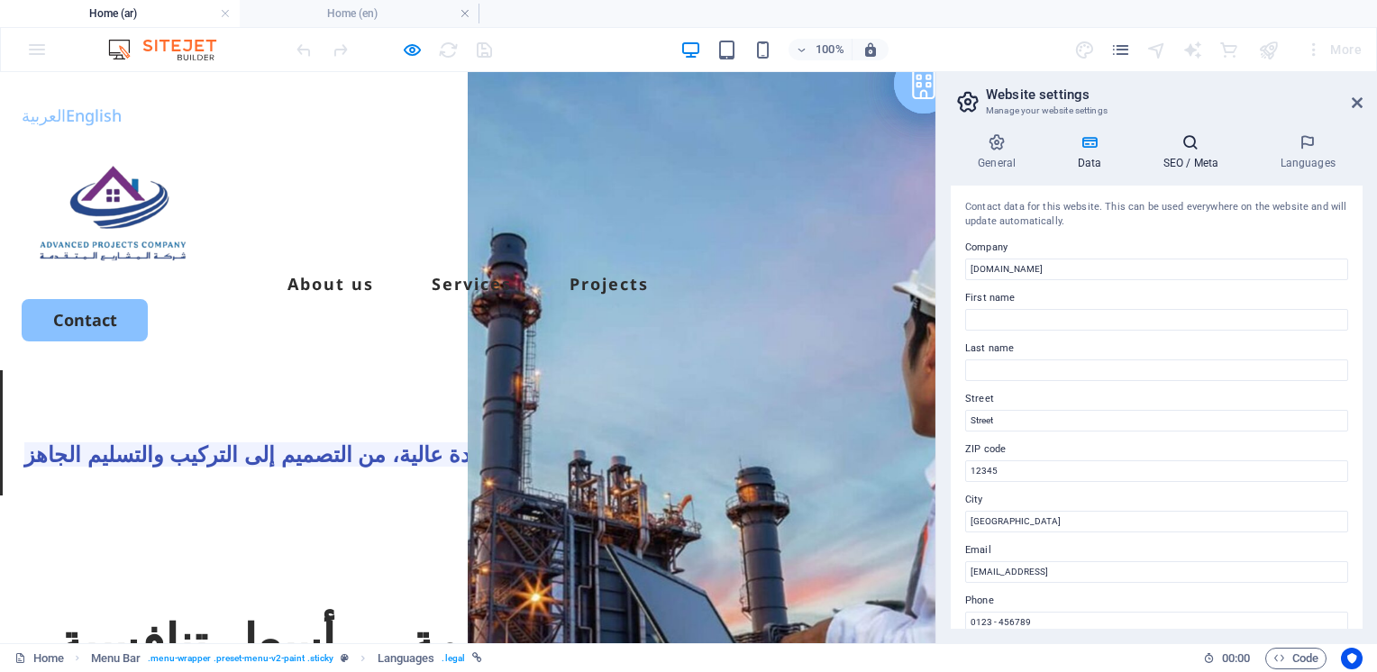
click at [1203, 153] on h4 "SEO / Meta" at bounding box center [1193, 152] width 117 height 38
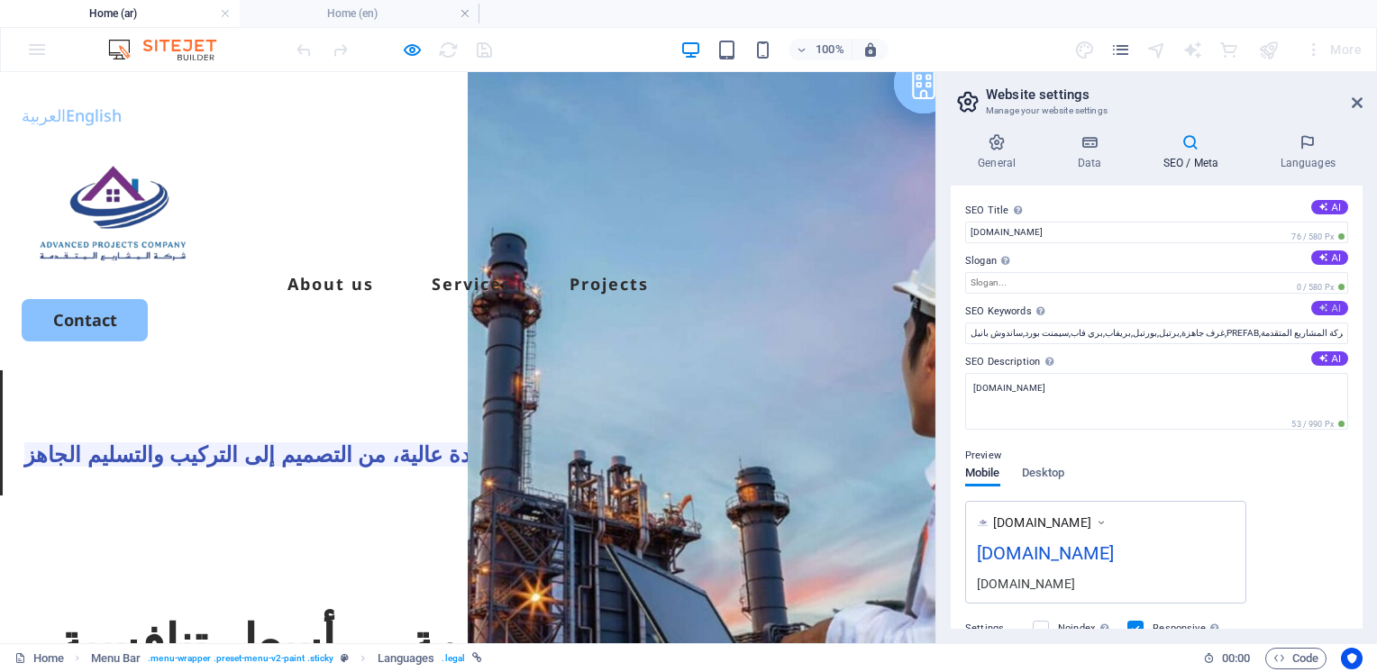
click at [1326, 301] on button "AI" at bounding box center [1329, 308] width 37 height 14
type input "منازل مسبقة الصنع, خدمات الطلاء الاحترافية, بناء عالي الجودة, تشطيبات ناعمة, حل…"
click at [1297, 162] on h4 "Languages" at bounding box center [1307, 152] width 110 height 38
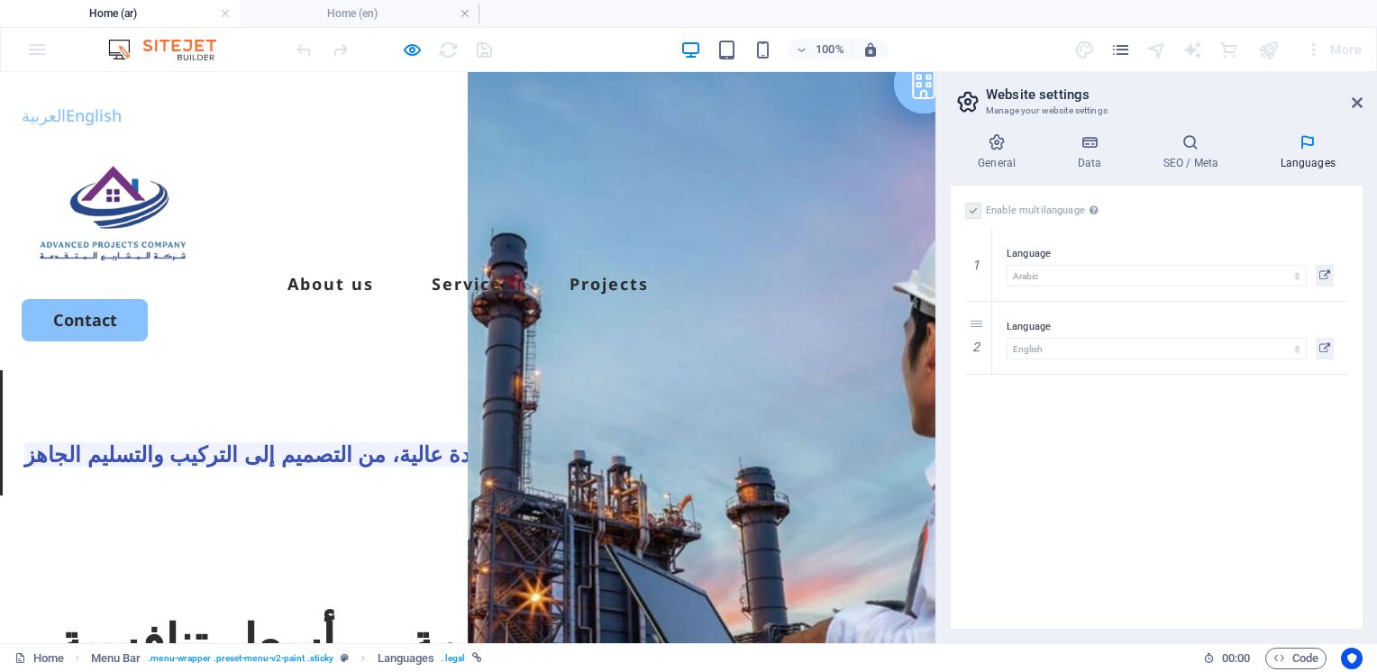
click at [1347, 101] on h2 "Website settings" at bounding box center [1174, 94] width 377 height 16
click at [1352, 106] on icon at bounding box center [1357, 103] width 11 height 14
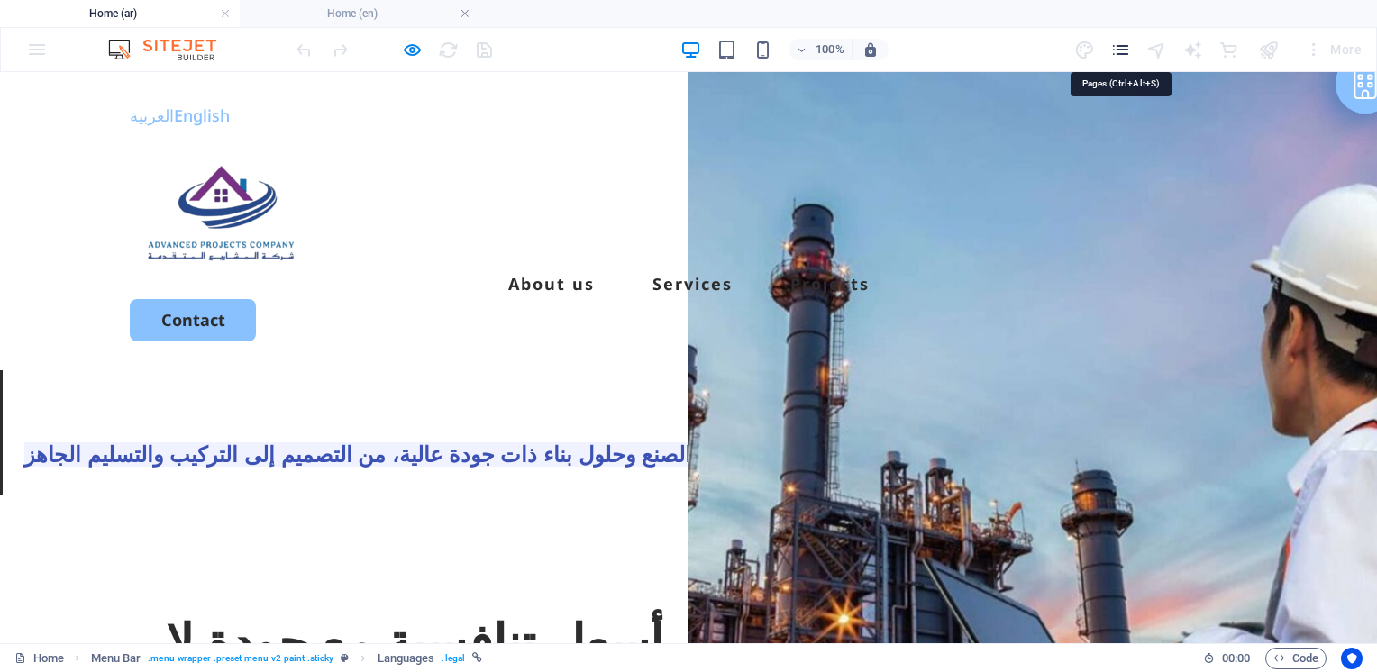
click at [1114, 46] on icon "pages" at bounding box center [1120, 50] width 21 height 21
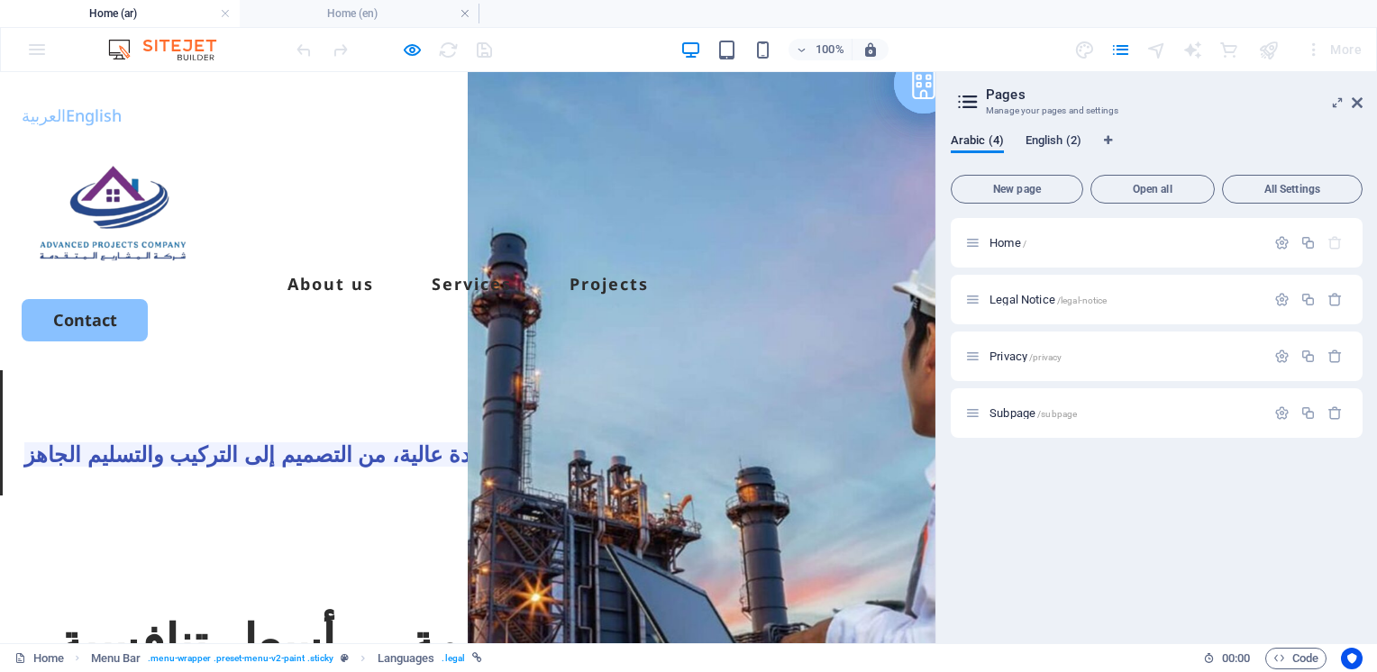
click at [1052, 146] on span "English (2)" at bounding box center [1053, 142] width 56 height 25
drag, startPoint x: 1361, startPoint y: 105, endPoint x: 1359, endPoint y: 31, distance: 73.9
click at [1361, 105] on icon at bounding box center [1357, 103] width 11 height 14
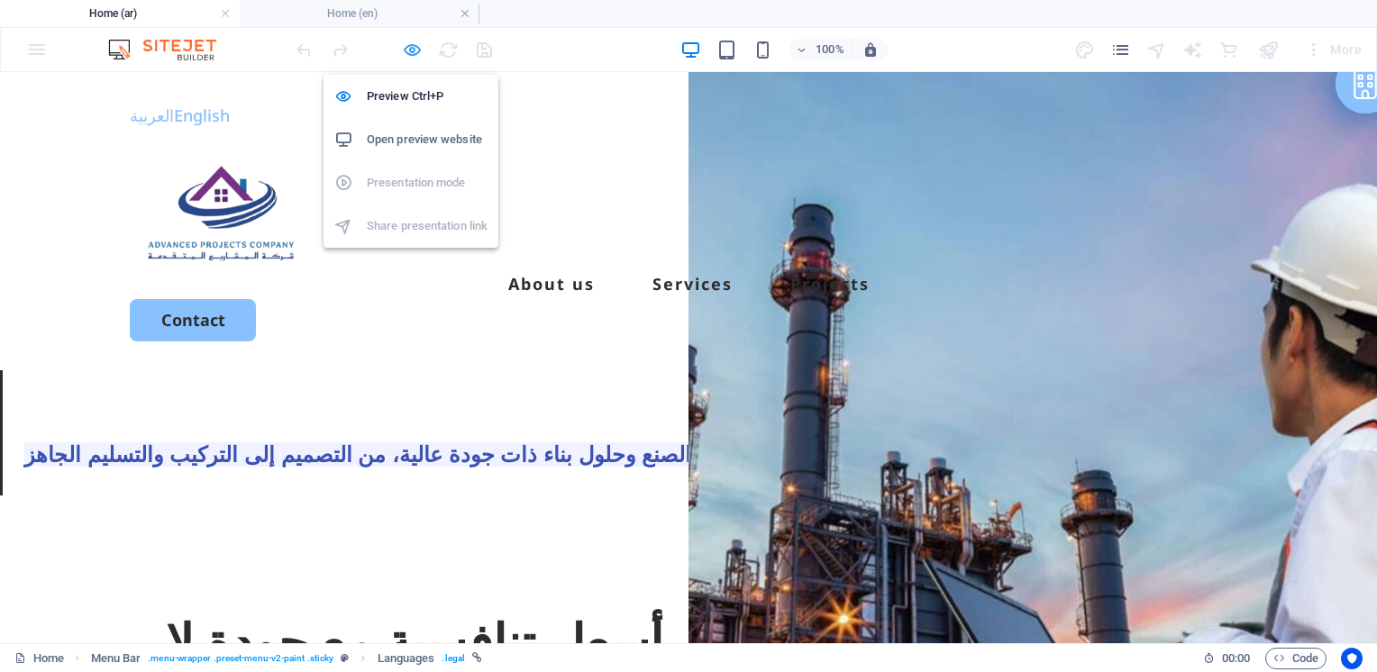
click at [417, 41] on icon "button" at bounding box center [412, 50] width 21 height 21
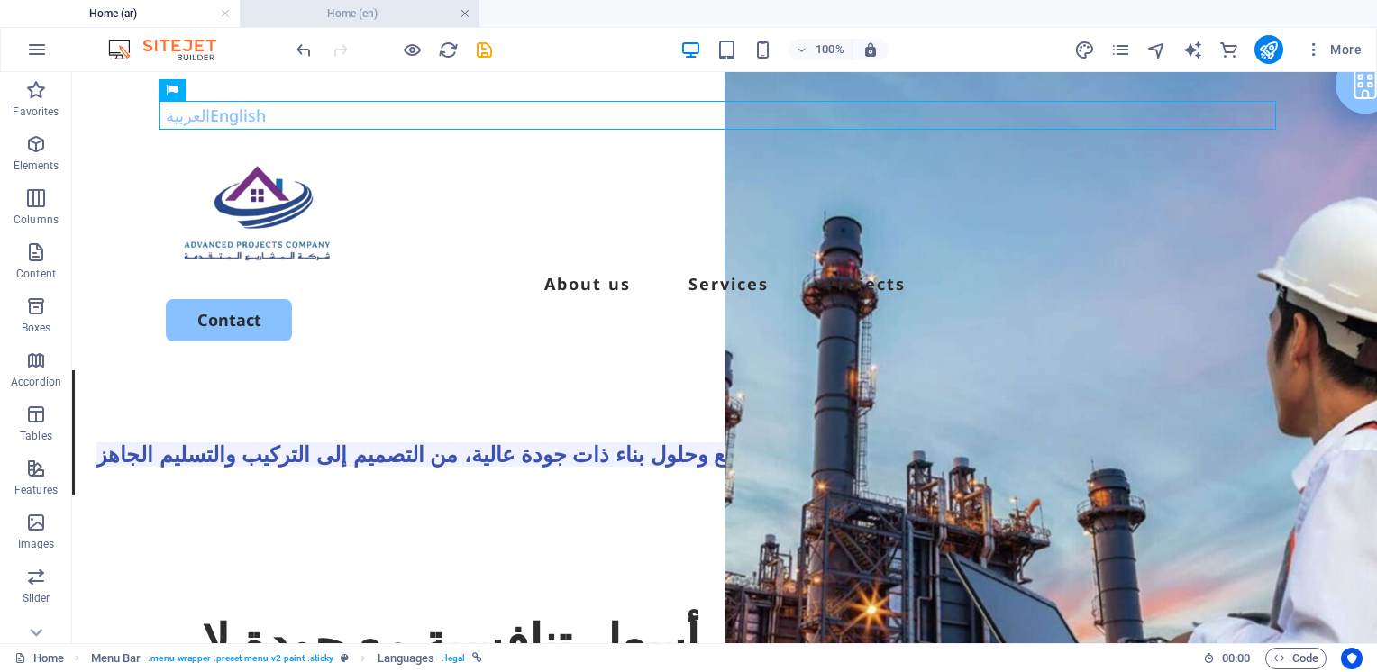
click at [468, 20] on link at bounding box center [465, 13] width 11 height 17
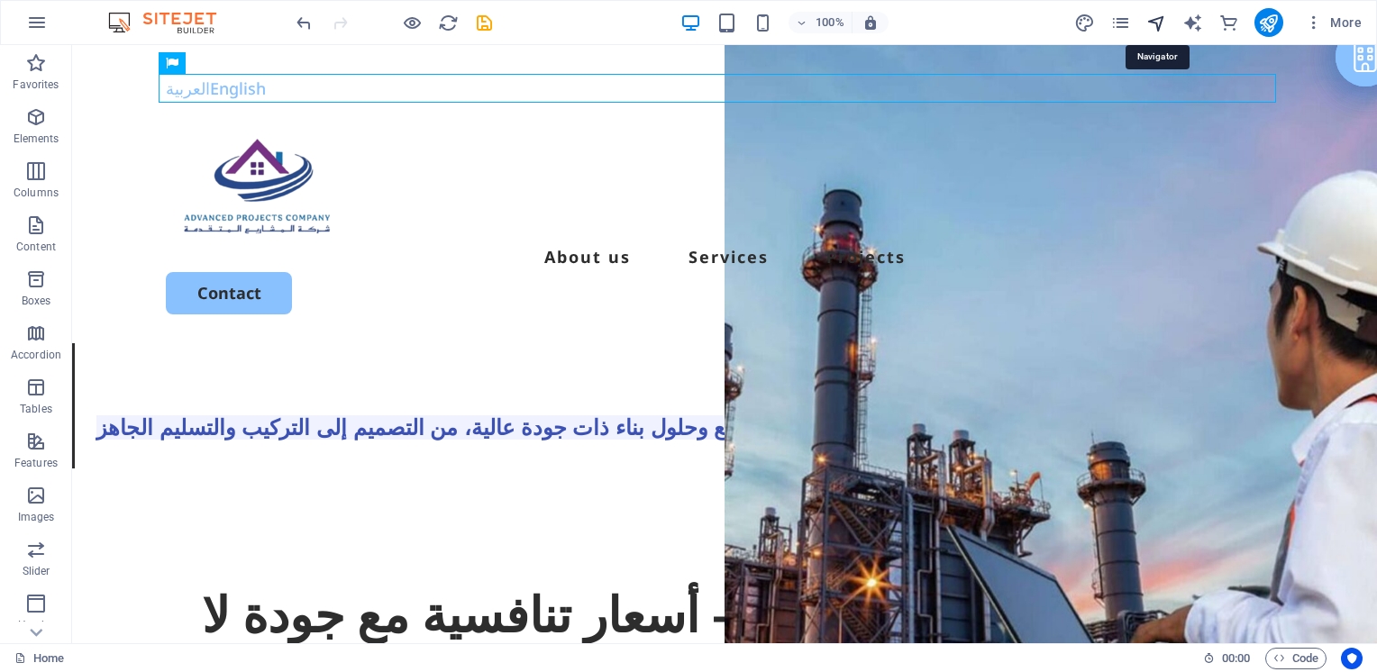
click at [1161, 20] on icon "navigator" at bounding box center [1156, 23] width 21 height 21
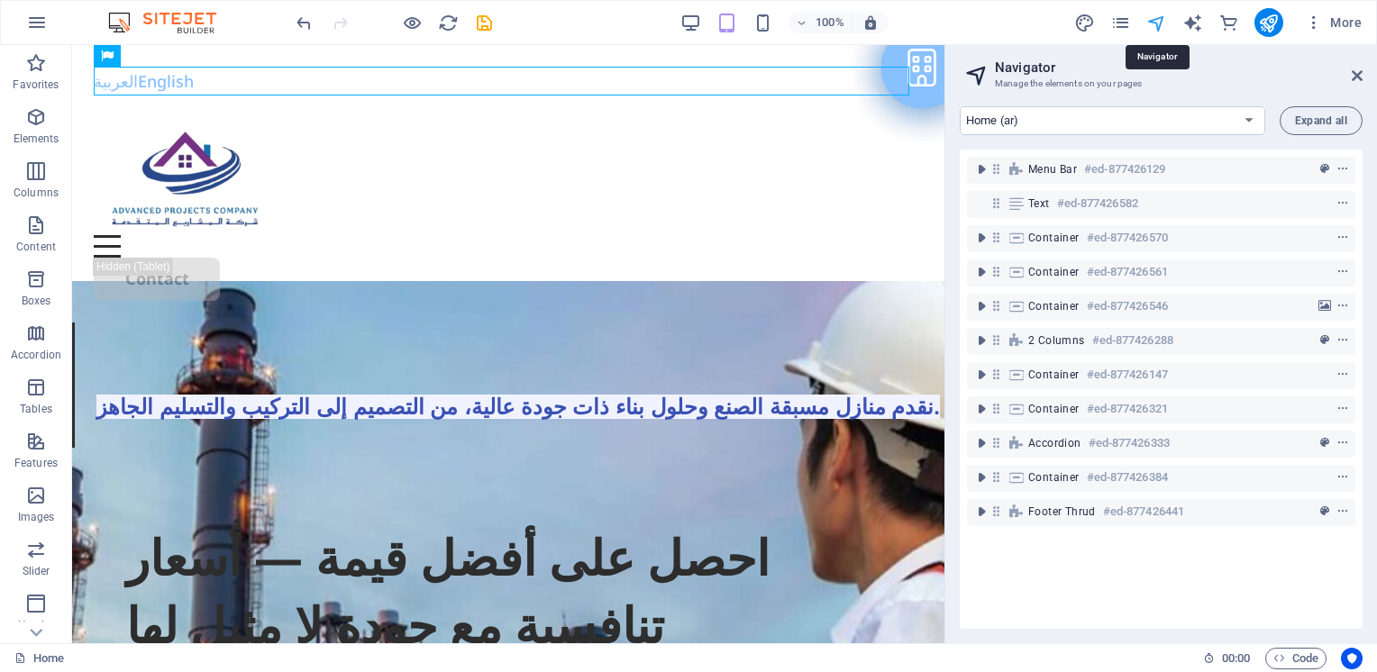
click at [1161, 20] on icon "navigator" at bounding box center [1156, 23] width 21 height 21
click at [1352, 68] on icon at bounding box center [1357, 75] width 11 height 14
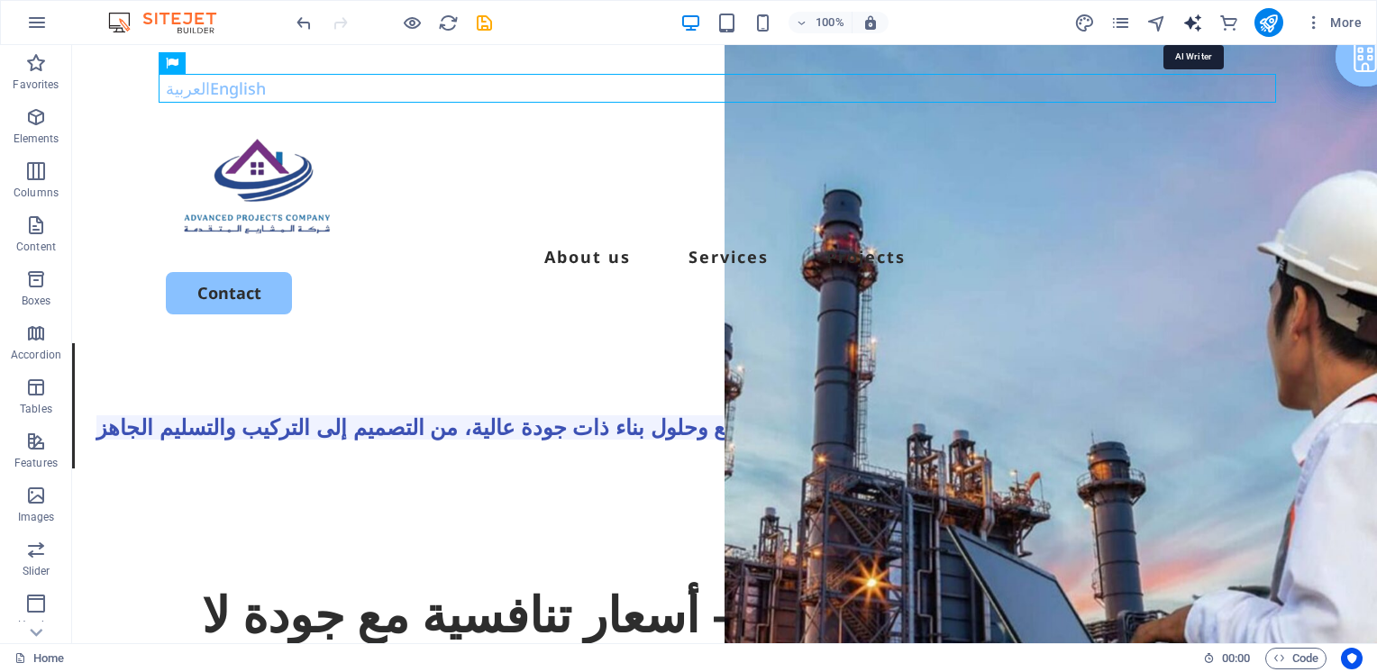
click at [1186, 27] on icon "text_generator" at bounding box center [1192, 23] width 21 height 21
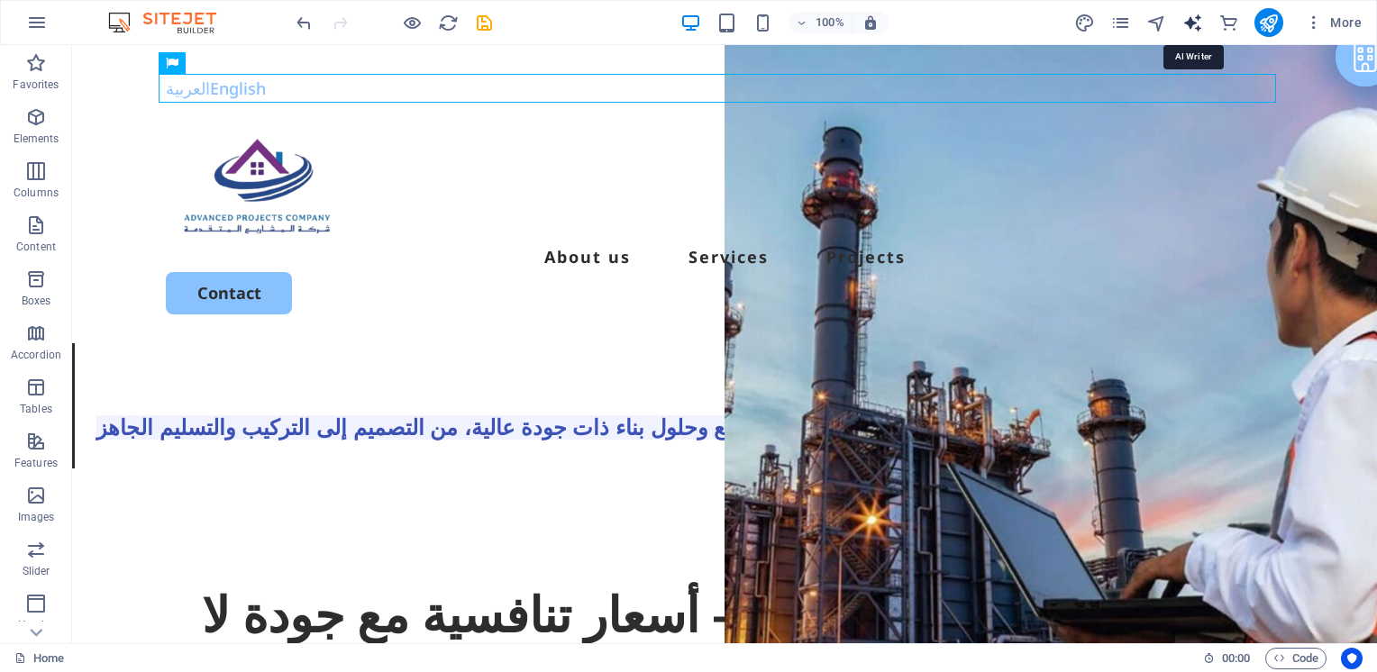
select select "English"
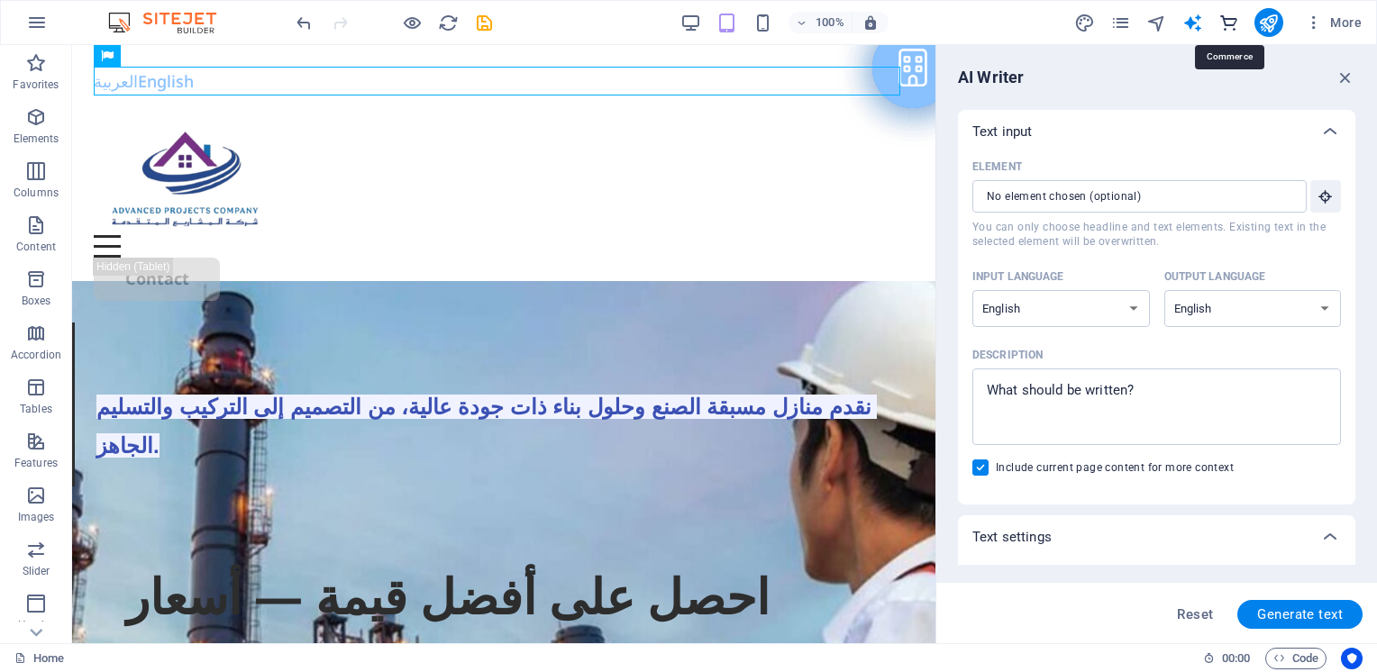
click at [1224, 22] on icon "commerce" at bounding box center [1228, 23] width 21 height 21
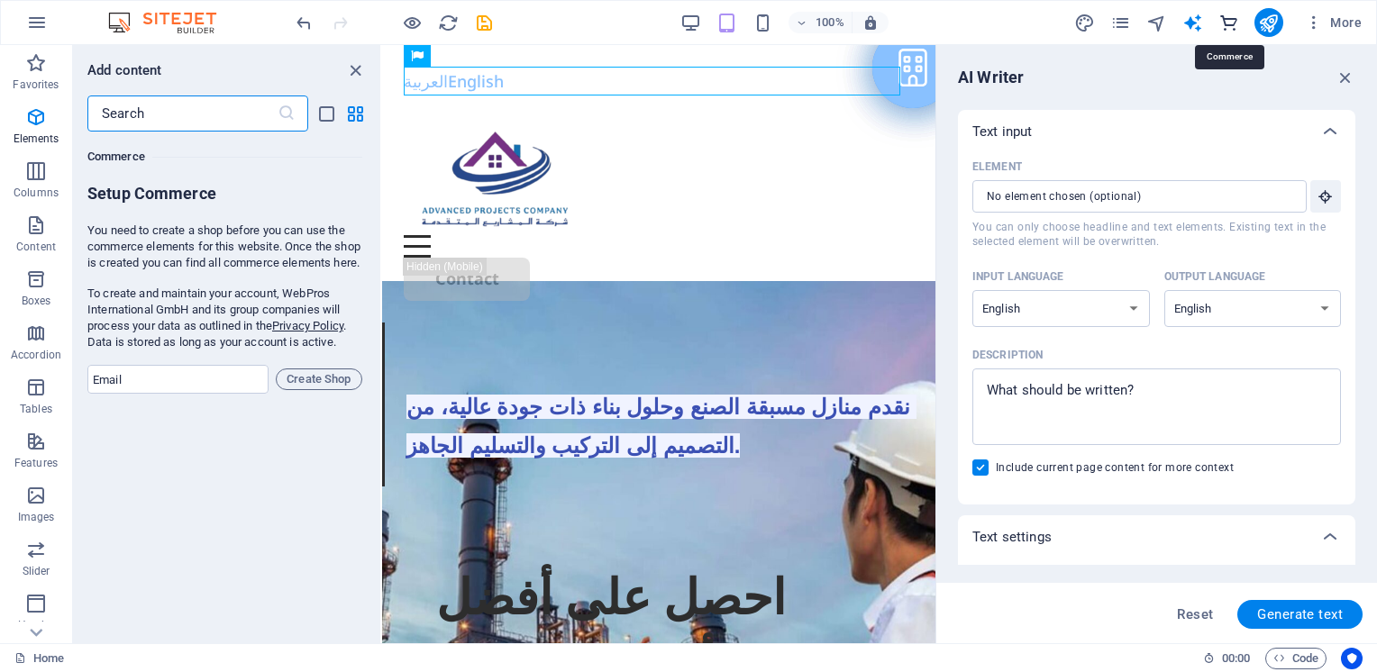
scroll to position [17364, 0]
click at [356, 64] on icon "close panel" at bounding box center [355, 70] width 21 height 21
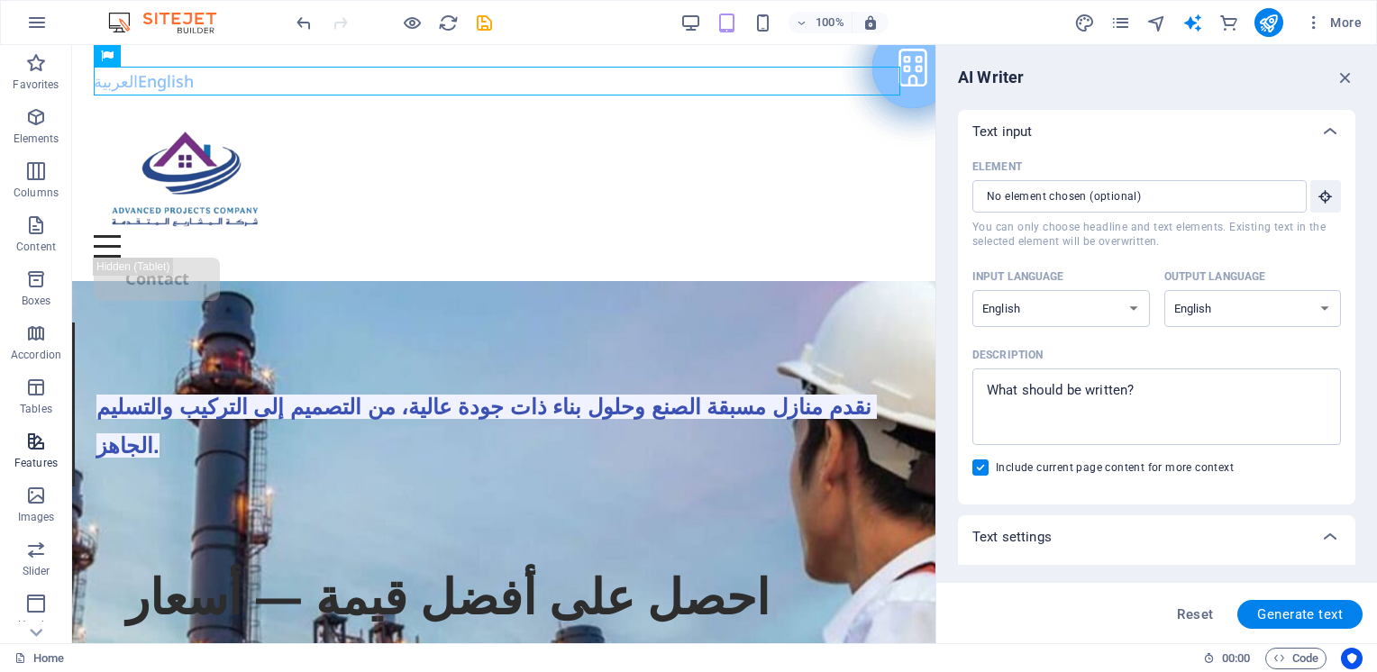
click at [46, 461] on p "Features" at bounding box center [35, 463] width 43 height 14
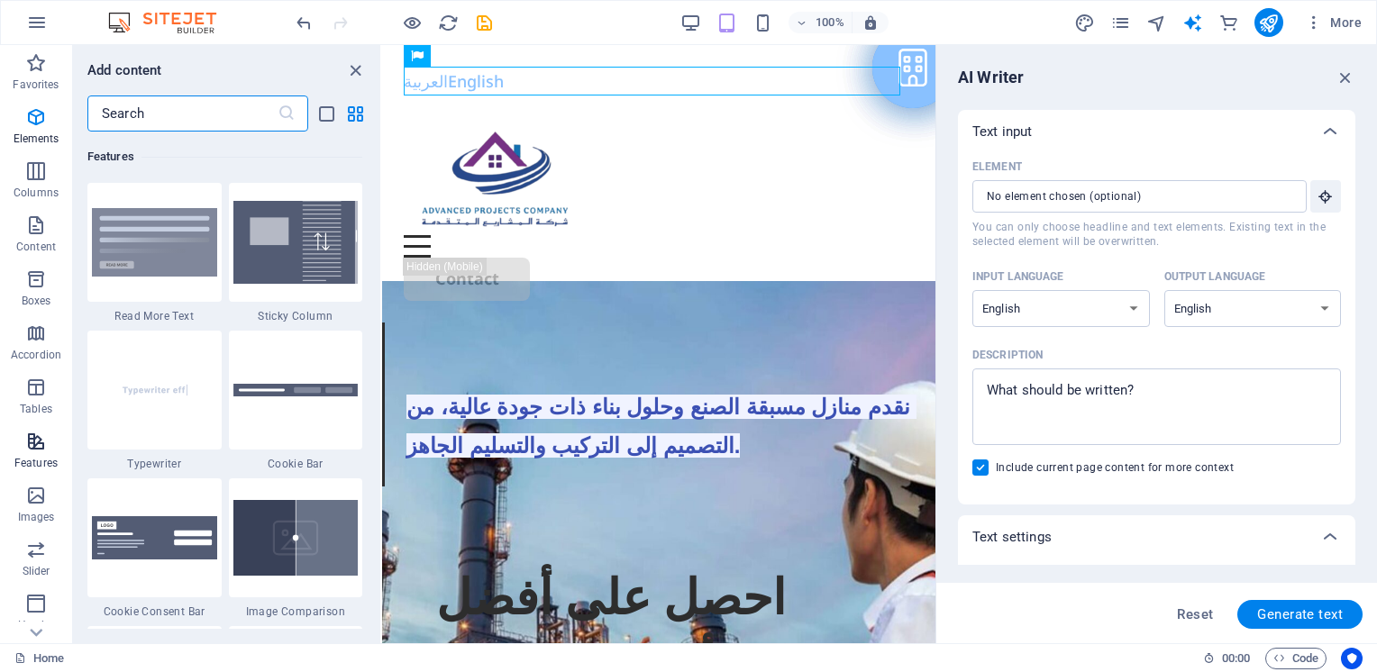
scroll to position [7024, 0]
click at [20, 326] on span "Accordion" at bounding box center [36, 344] width 72 height 43
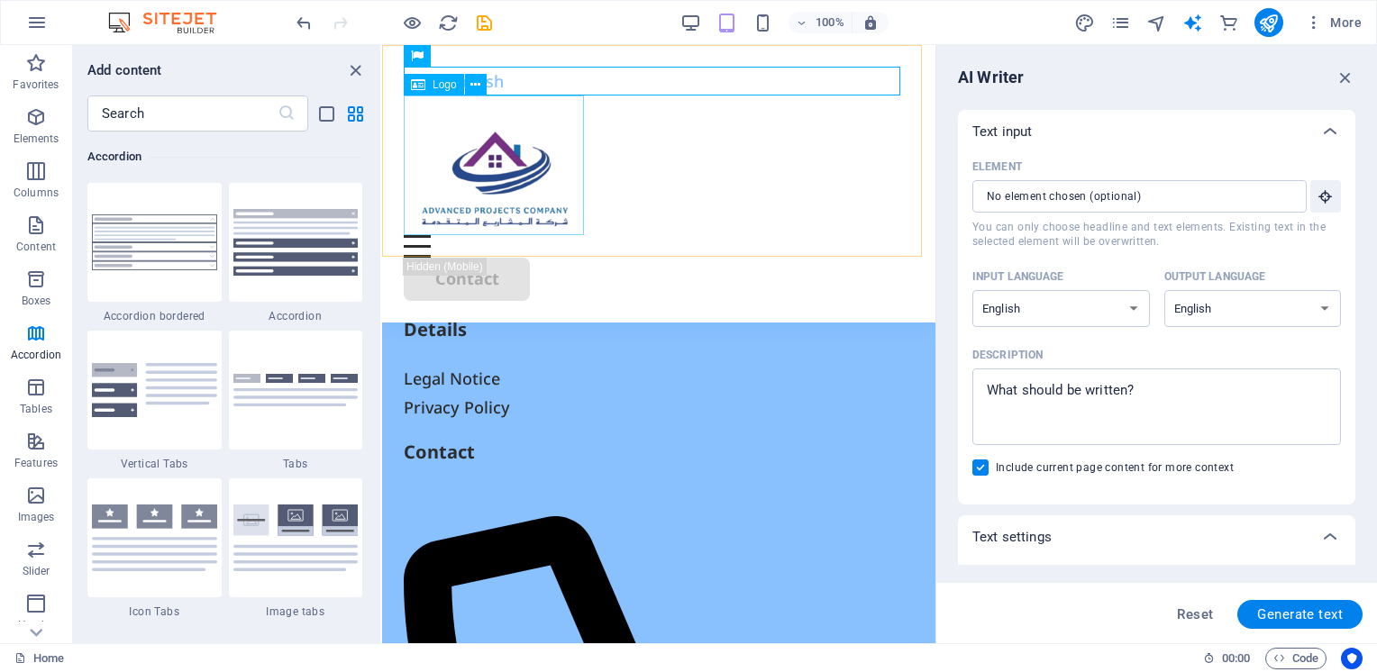
scroll to position [7834, 0]
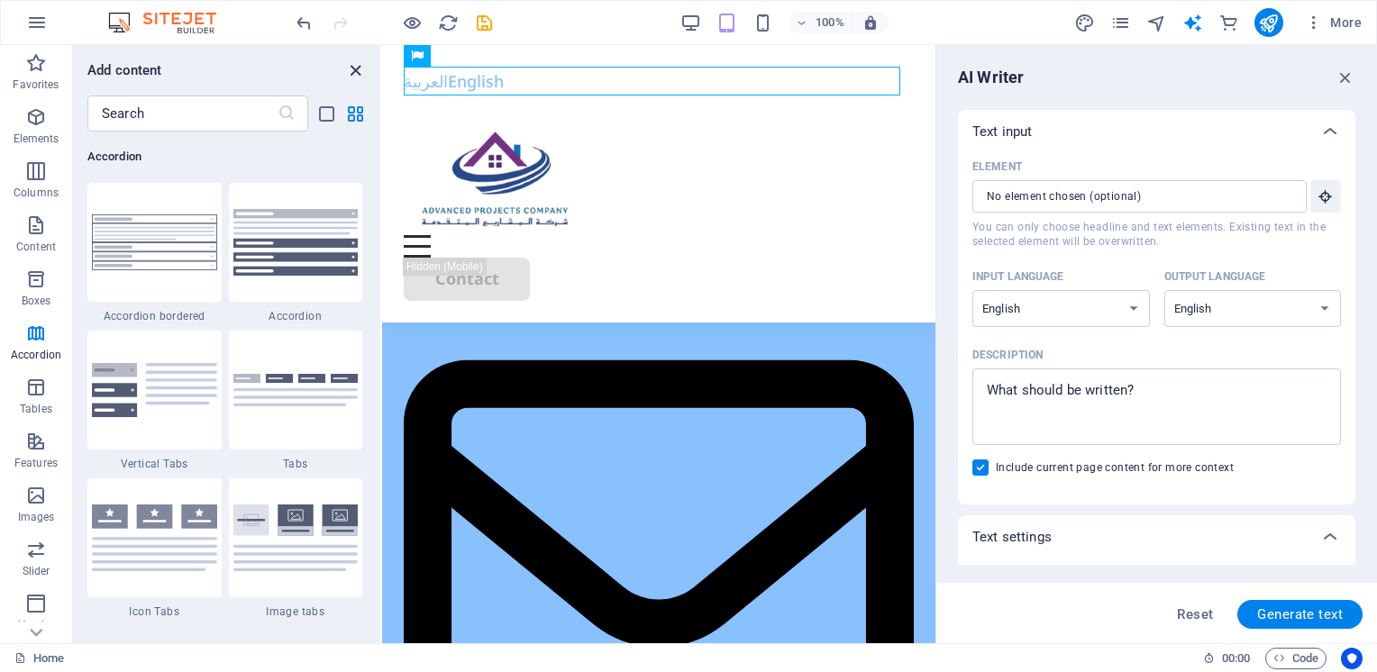
click at [359, 61] on icon "close panel" at bounding box center [355, 70] width 21 height 21
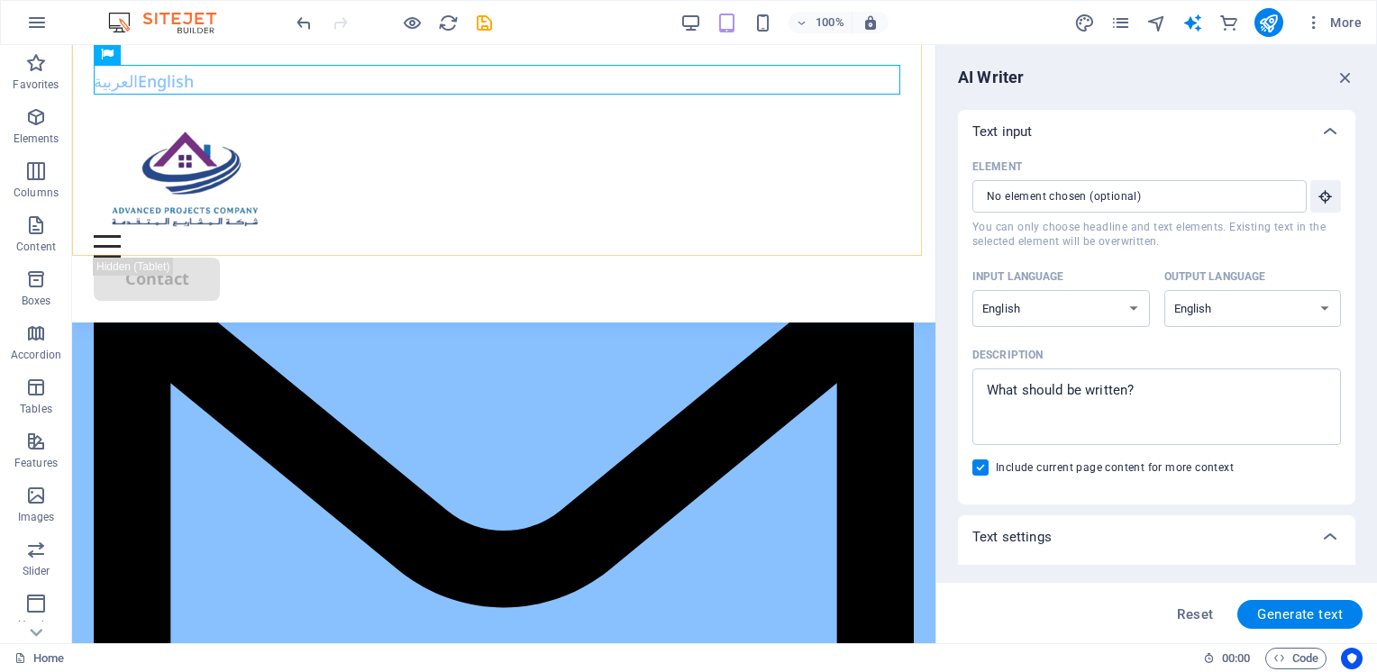
scroll to position [8618, 0]
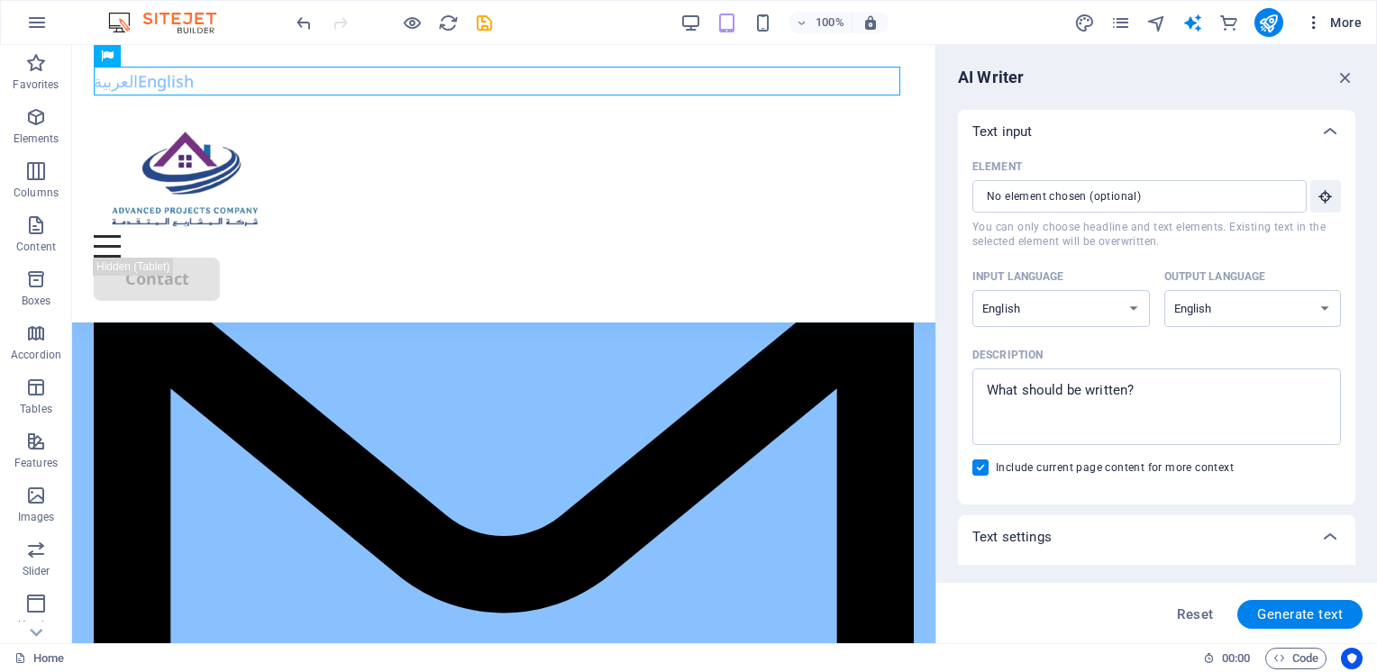
click at [1312, 18] on icon "button" at bounding box center [1314, 23] width 18 height 18
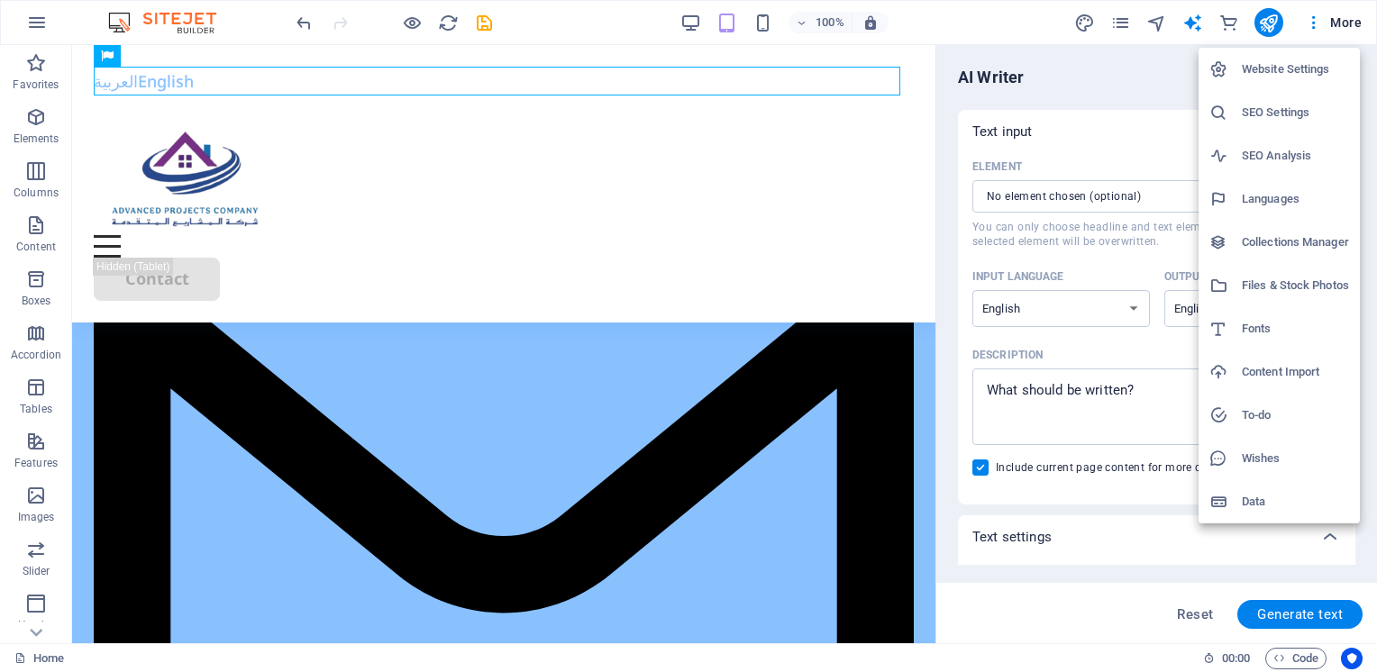
click at [1307, 250] on h6 "Collections Manager" at bounding box center [1295, 243] width 107 height 22
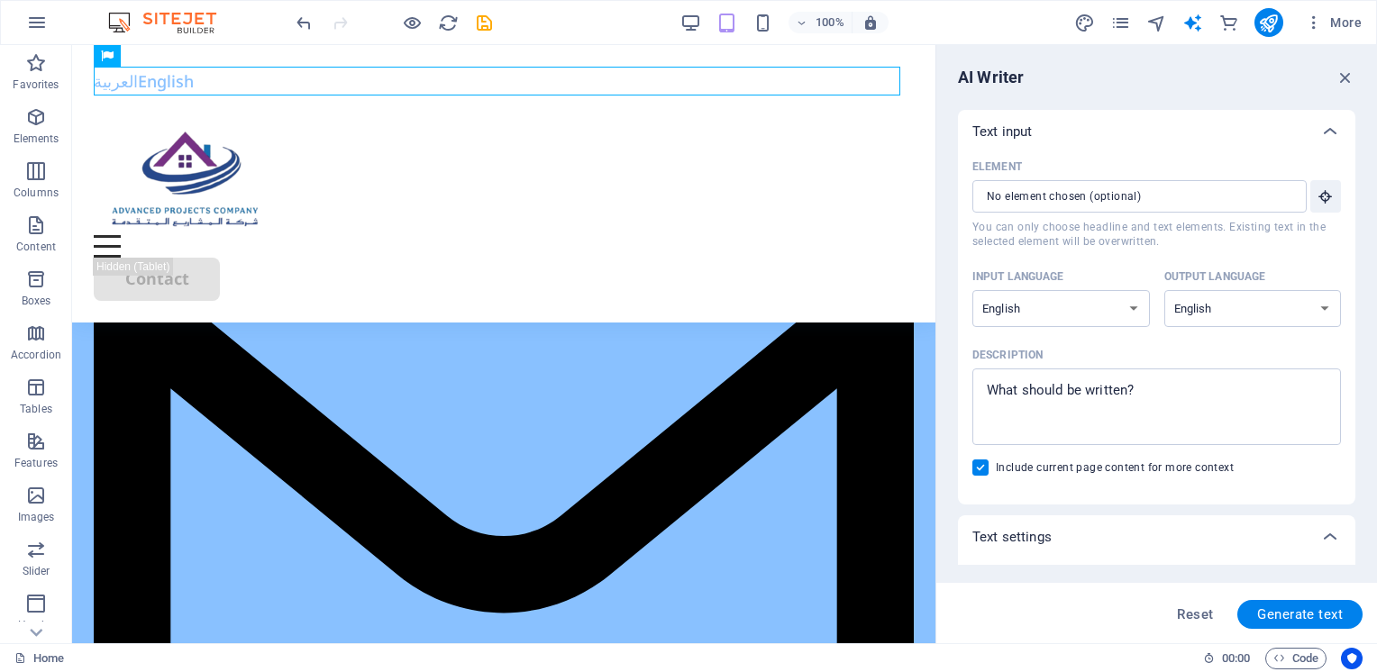
click at [1307, 164] on h6 "Collections Manager" at bounding box center [1304, 157] width 80 height 13
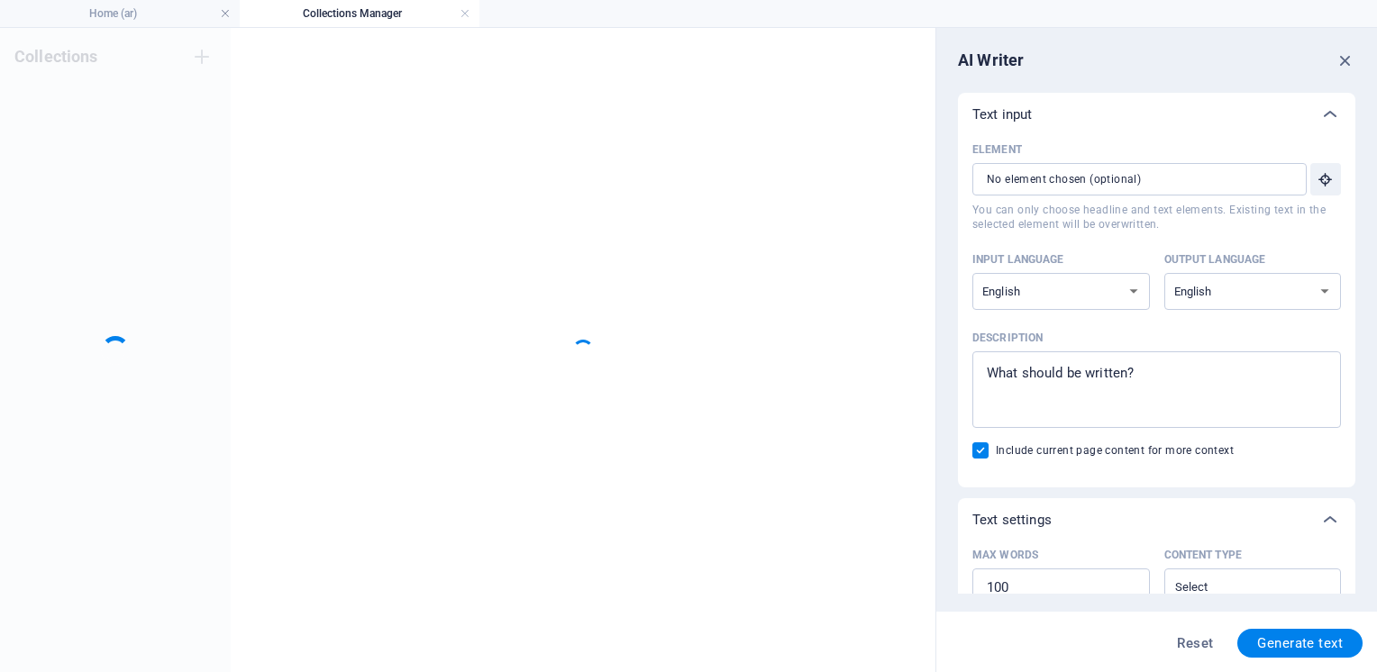
scroll to position [0, 0]
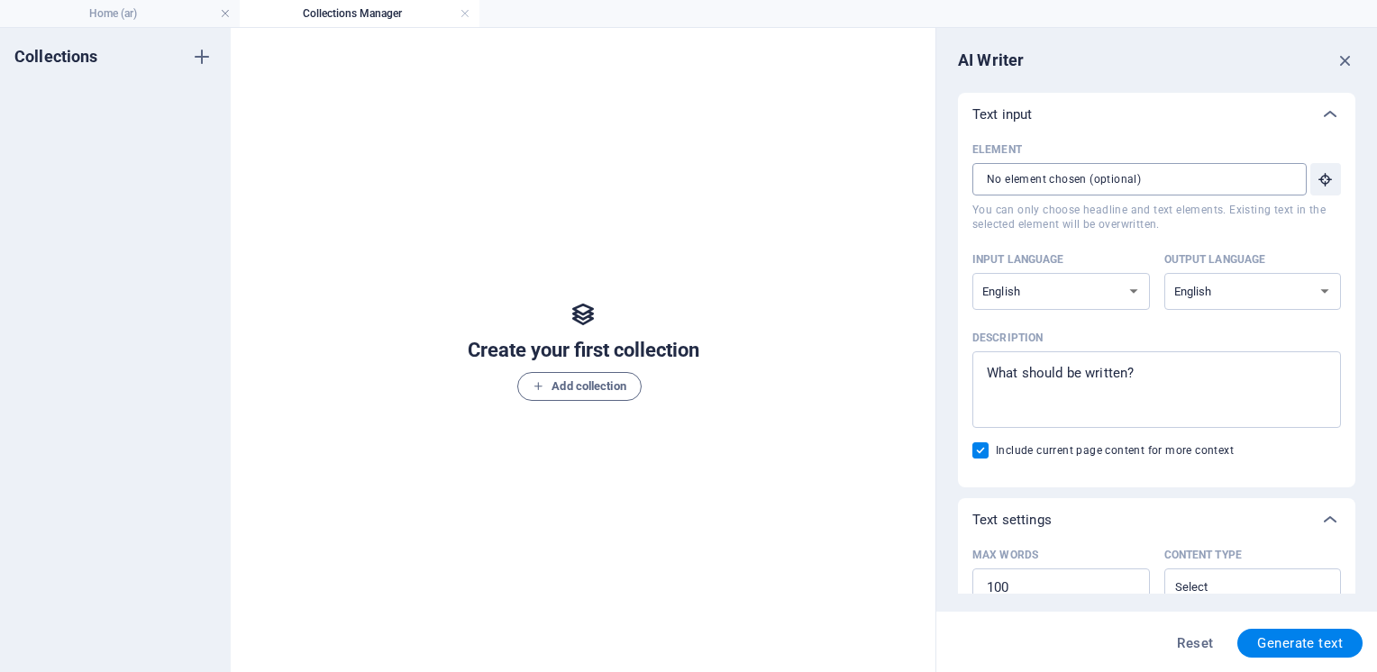
click at [1059, 175] on input "Element ​ You can only choose headline and text elements. Existing text in the …" at bounding box center [1133, 179] width 322 height 32
click at [1043, 296] on select "Albanian Arabic Armenian Awadhi Azerbaijani Bashkir Basque Belarusian Bengali B…" at bounding box center [1061, 291] width 178 height 37
click at [1345, 54] on icon "button" at bounding box center [1345, 60] width 20 height 20
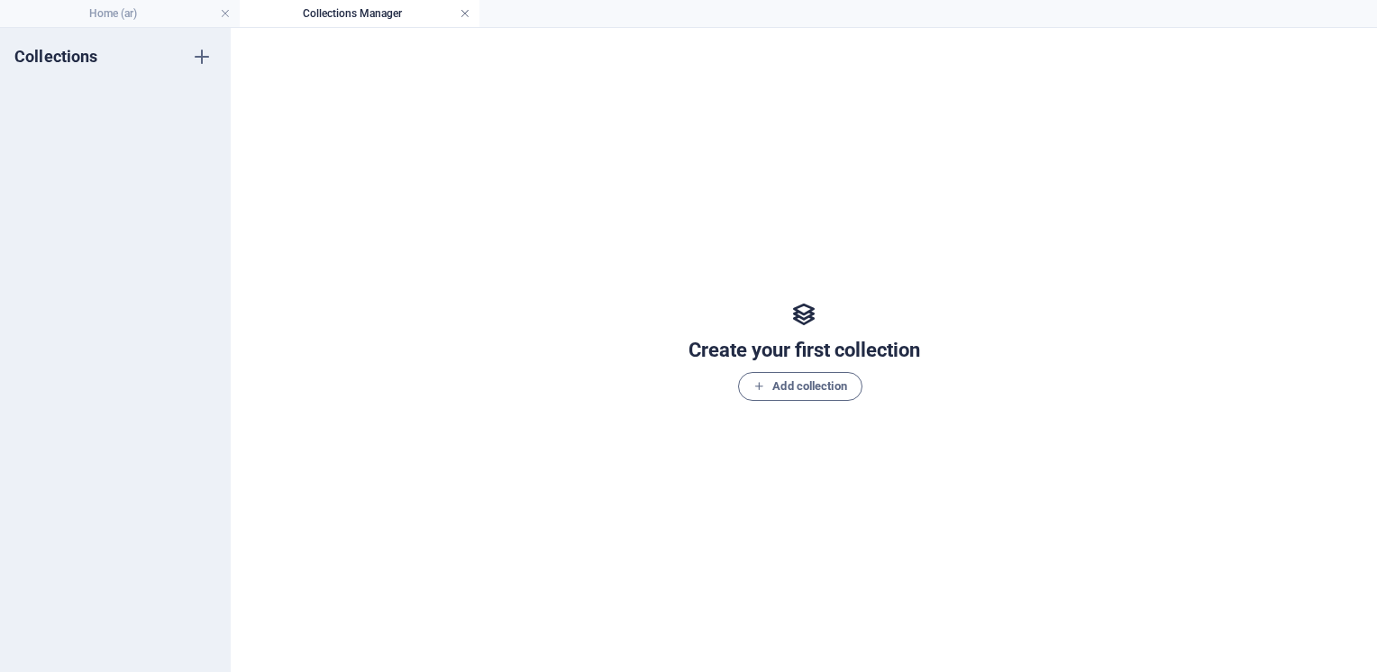
click at [469, 13] on link at bounding box center [465, 13] width 11 height 17
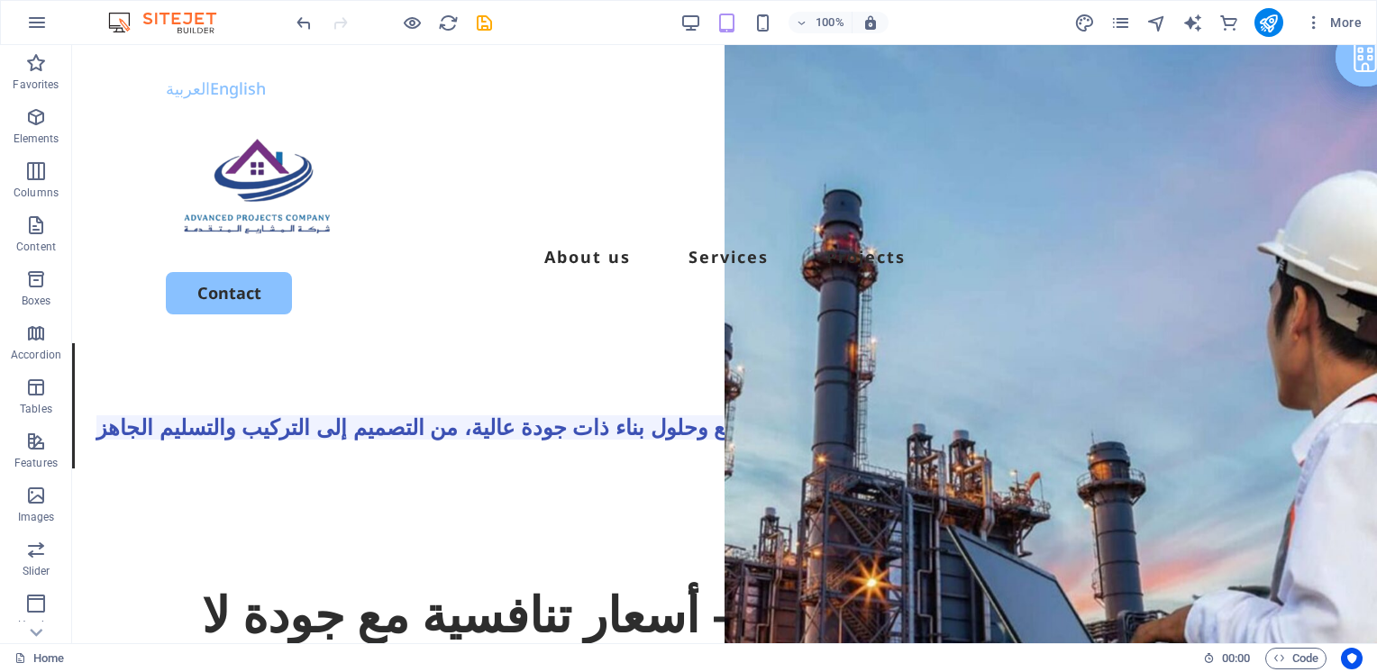
scroll to position [6470, 0]
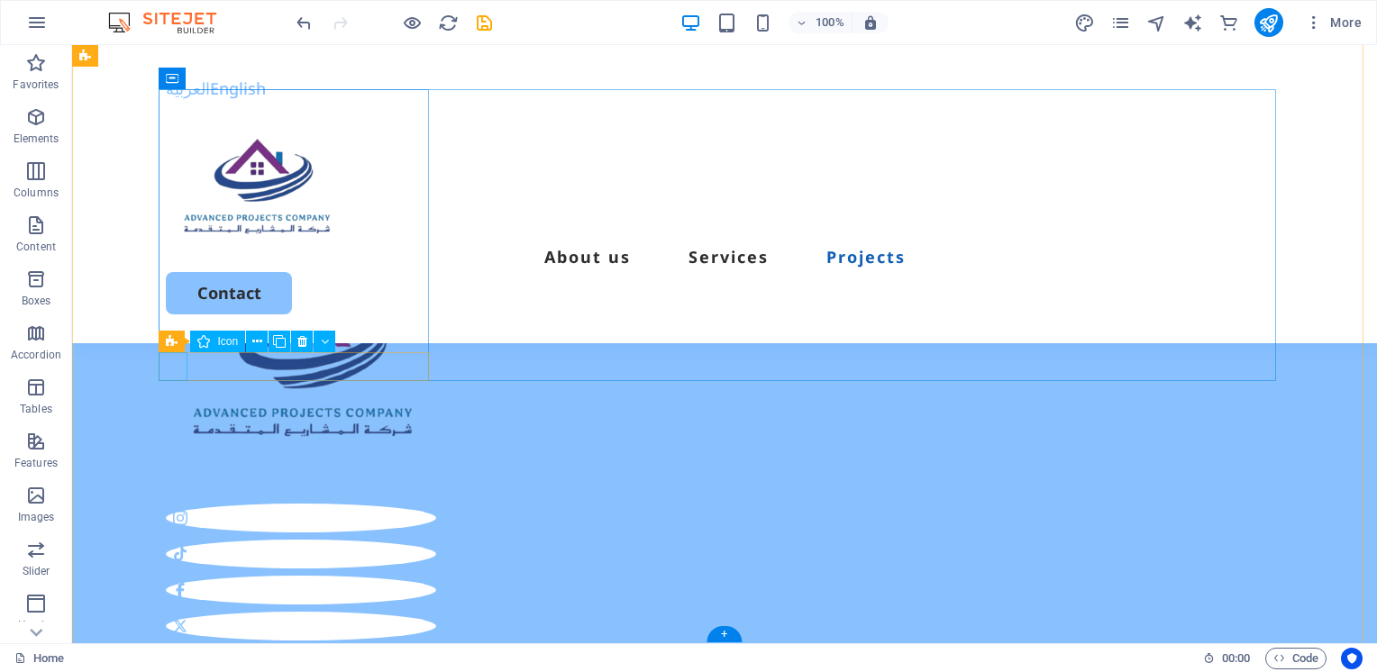
click at [169, 504] on figure at bounding box center [301, 518] width 270 height 29
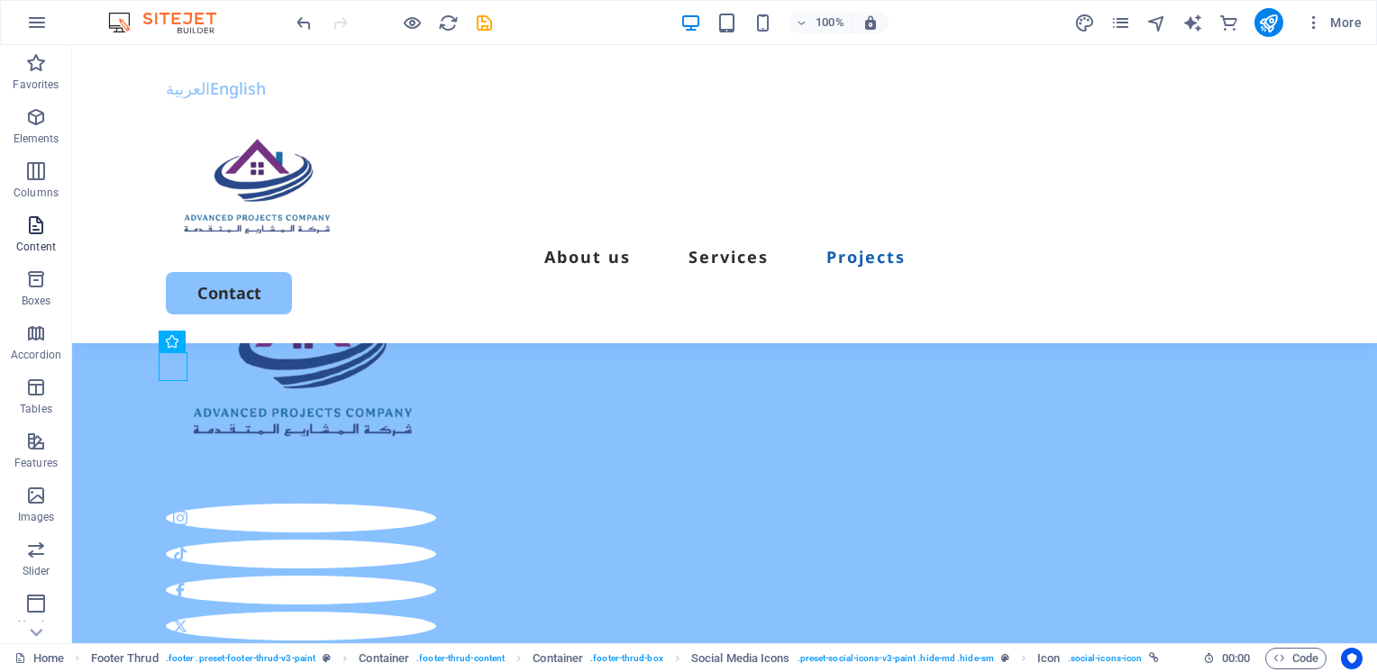
click at [50, 236] on span "Content" at bounding box center [36, 235] width 72 height 43
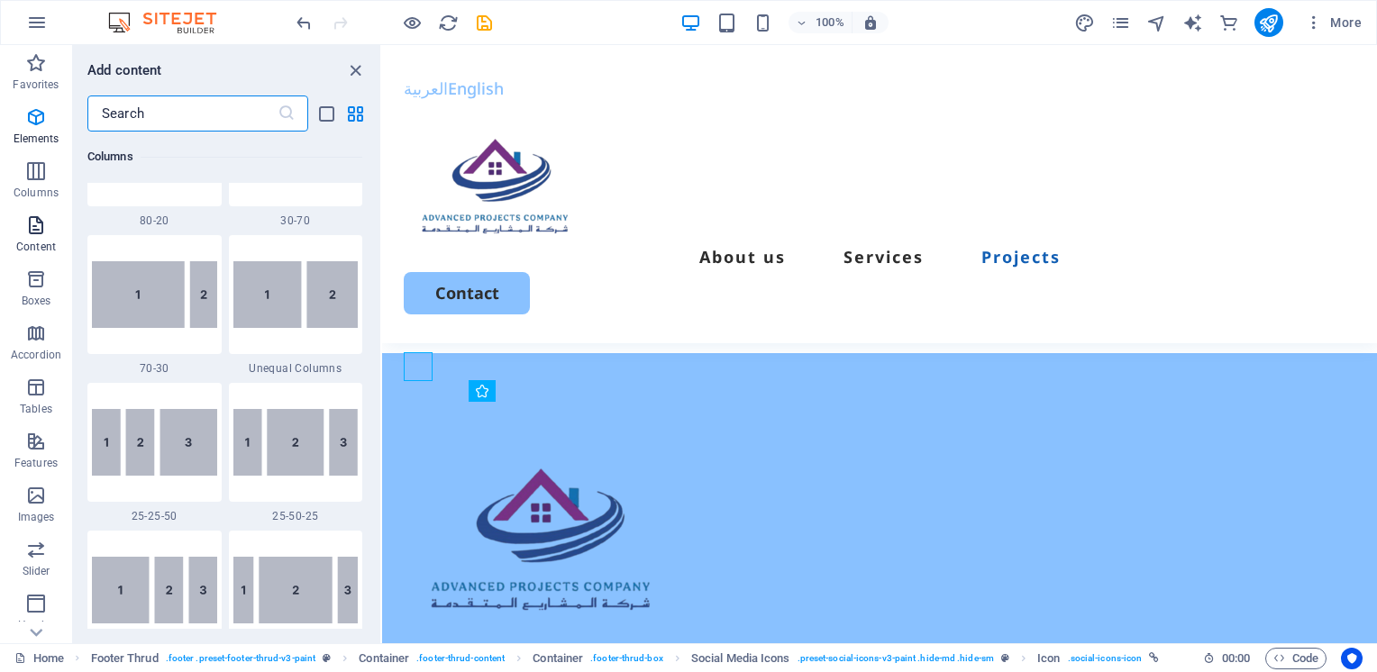
scroll to position [3153, 0]
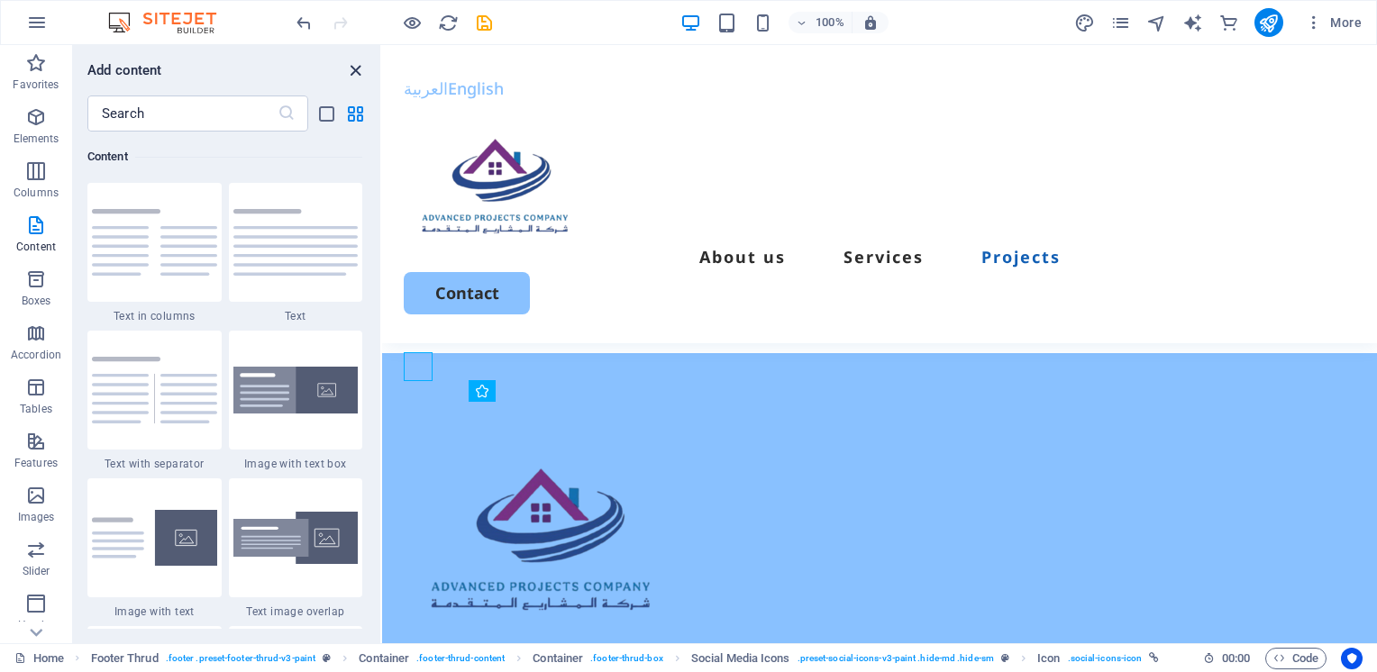
click at [353, 68] on icon "close panel" at bounding box center [355, 70] width 21 height 21
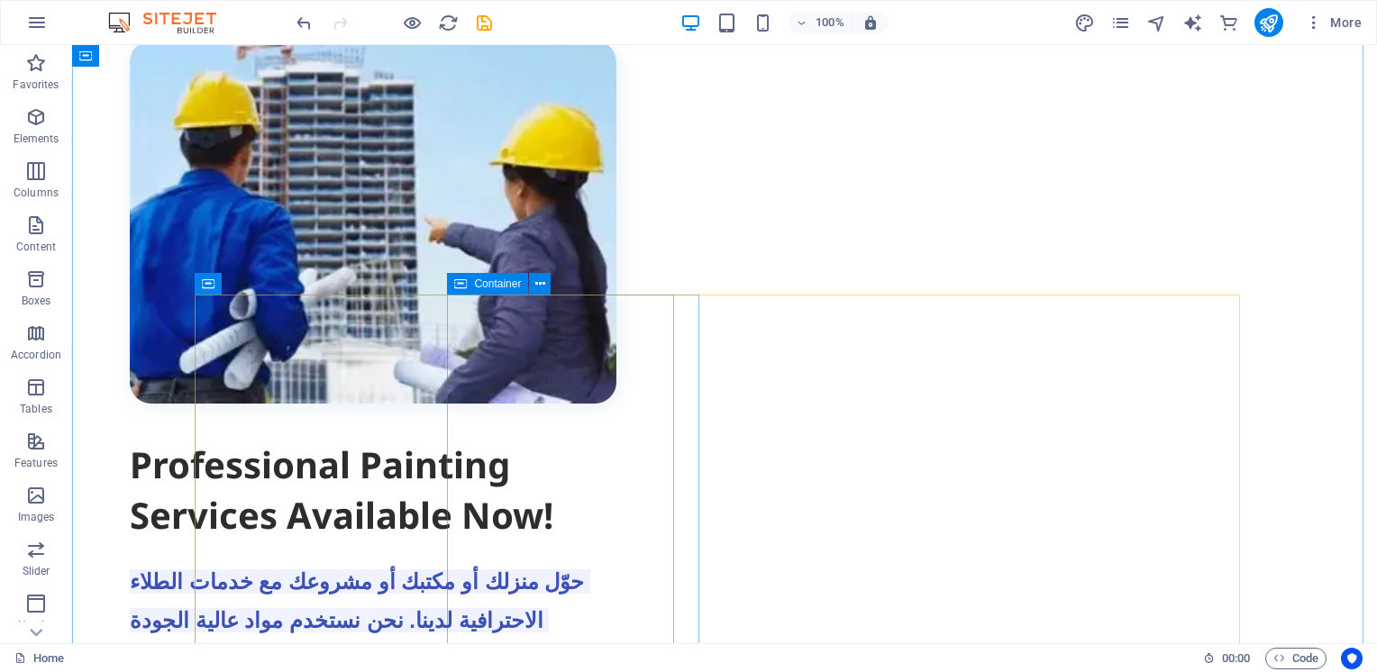
scroll to position [0, 0]
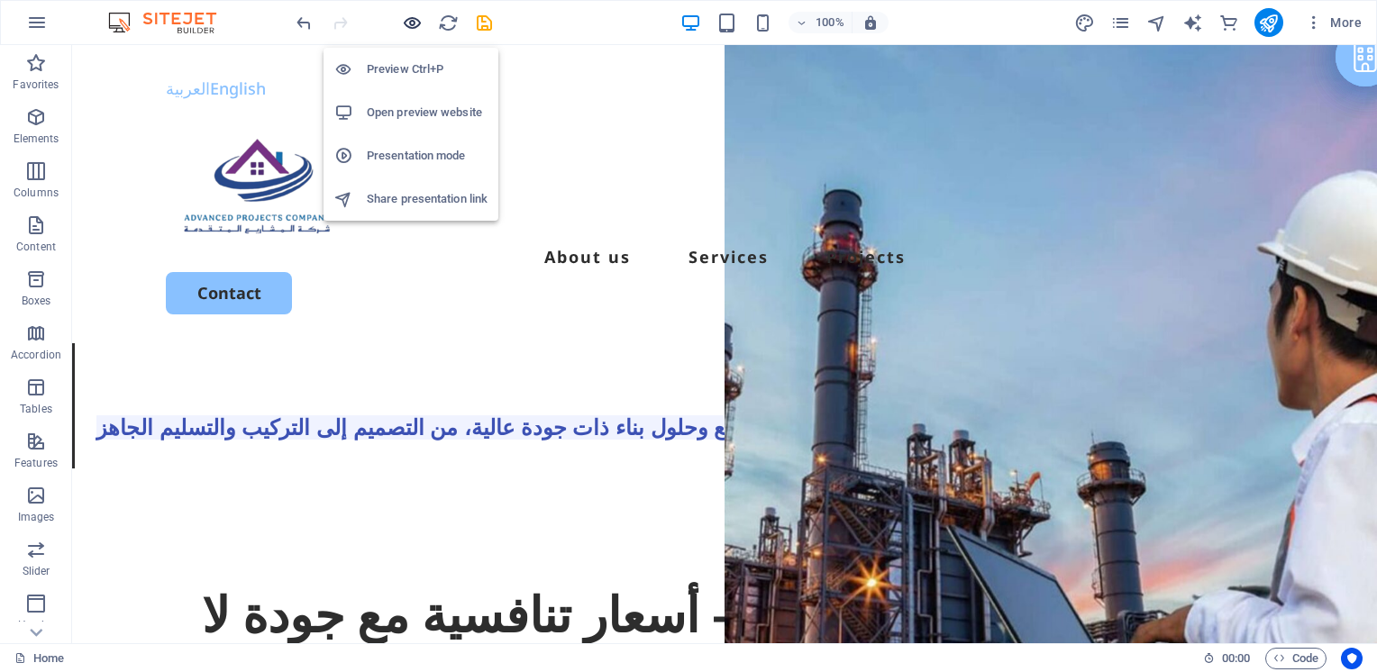
click at [422, 18] on icon "button" at bounding box center [412, 23] width 21 height 21
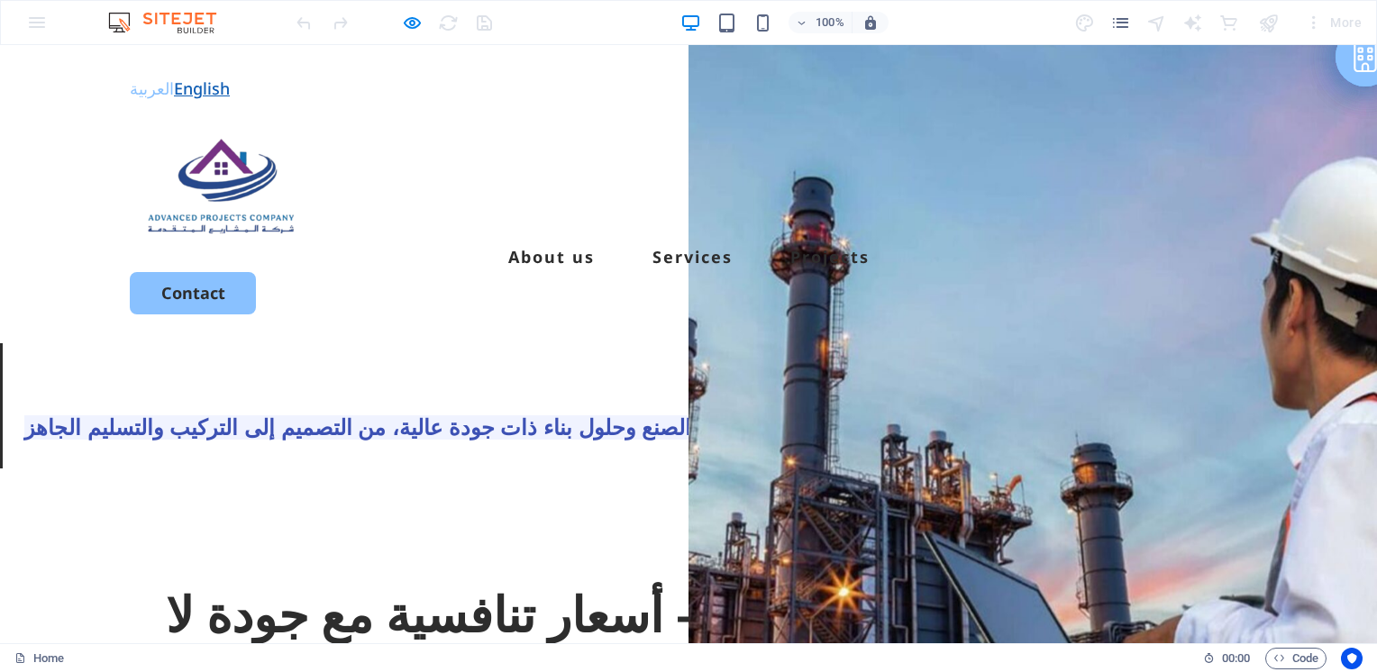
click at [201, 88] on link "English" at bounding box center [202, 88] width 56 height 22
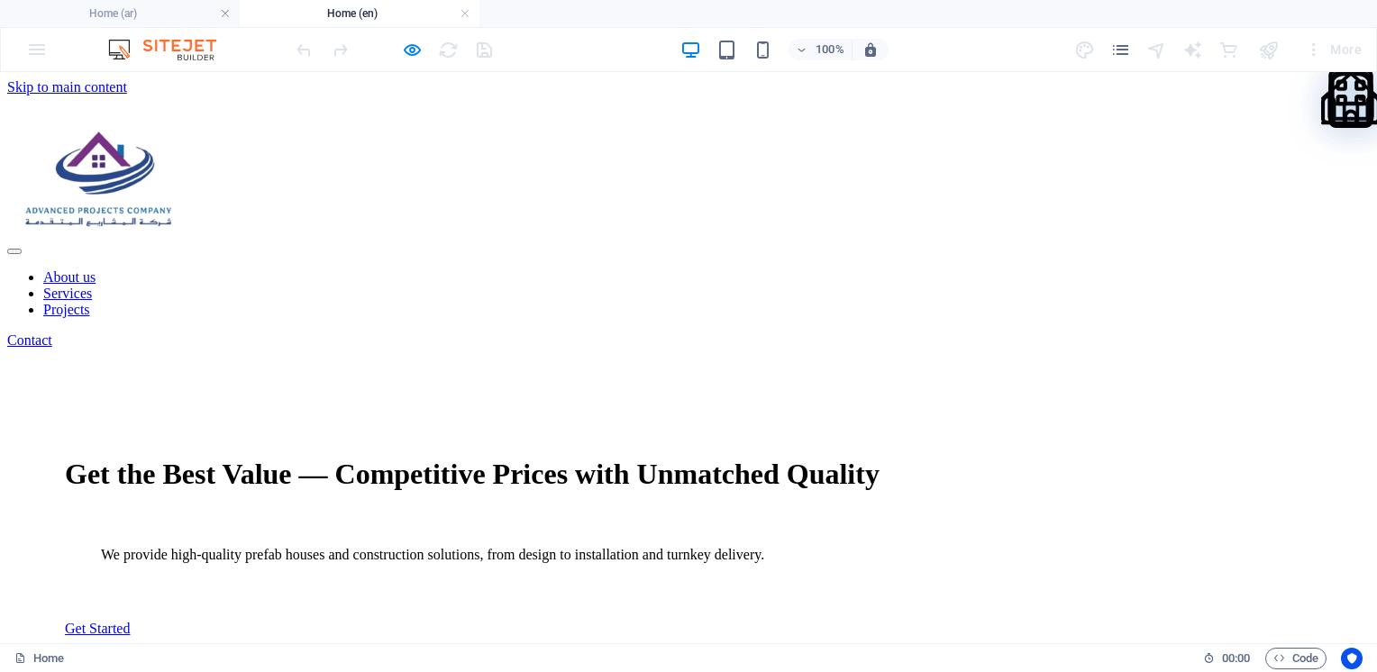
click at [132, 45] on img at bounding box center [171, 50] width 135 height 22
click at [123, 42] on img at bounding box center [171, 50] width 135 height 22
click at [32, 54] on div "100% More" at bounding box center [688, 49] width 1375 height 43
